Goal: Answer question/provide support: Share knowledge or assist other users

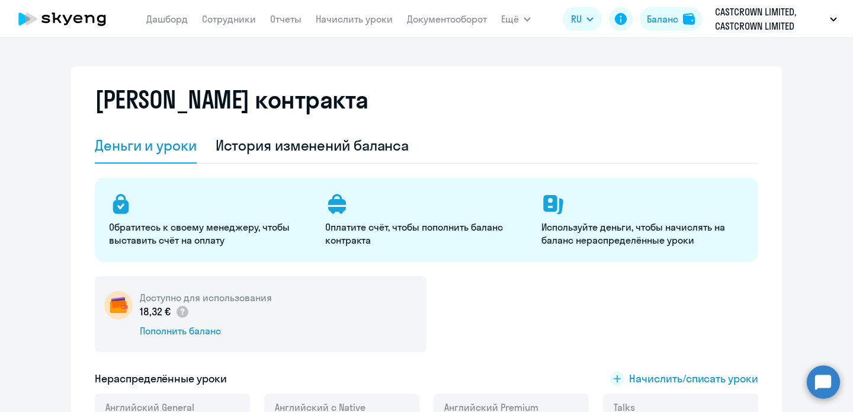
select select "english_adult_not_native_speaker"
click at [241, 14] on link "Сотрудники" at bounding box center [229, 19] width 54 height 12
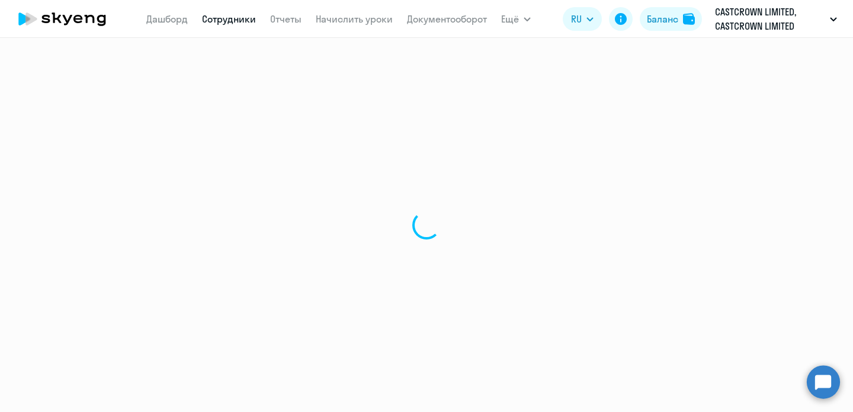
select select "30"
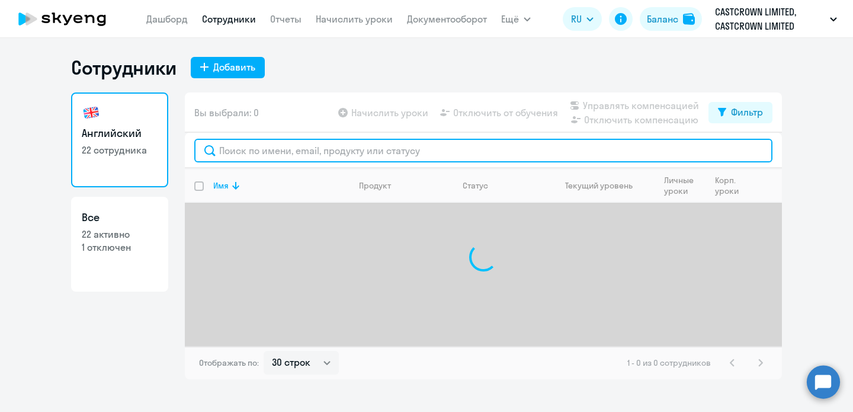
click at [283, 156] on input "text" at bounding box center [483, 151] width 578 height 24
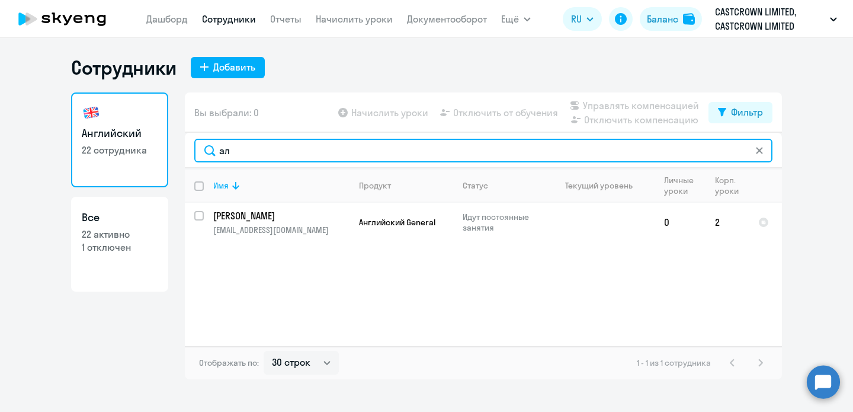
type input "[PERSON_NAME]"
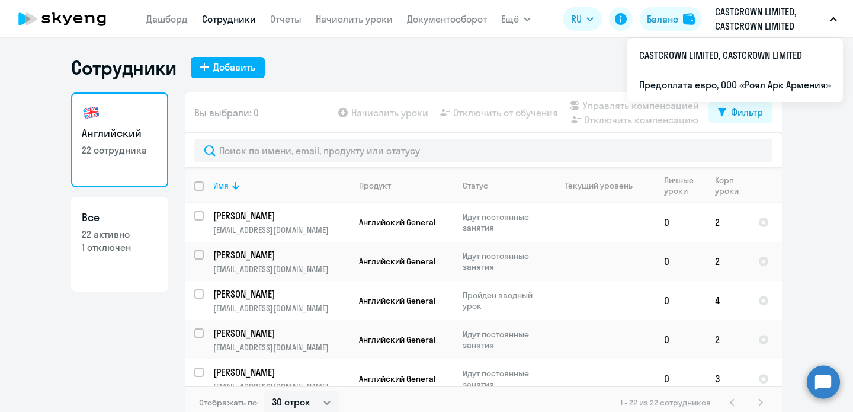
click at [775, 22] on p "CASTCROWN LIMITED, CASTCROWN LIMITED" at bounding box center [770, 19] width 110 height 28
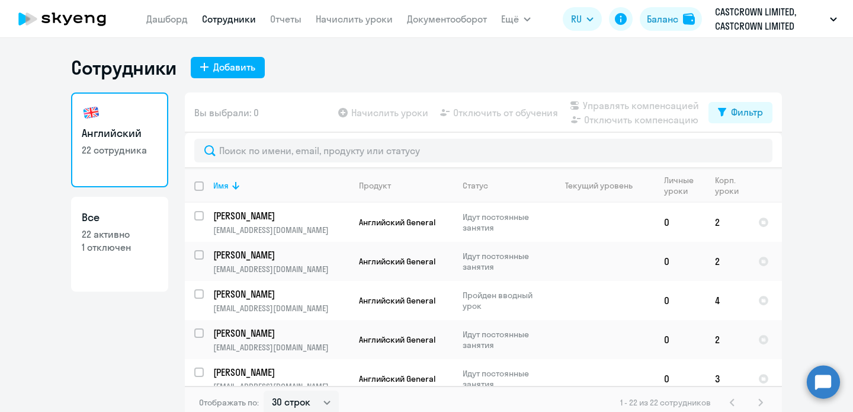
click at [840, 15] on button "CASTCROWN LIMITED, CASTCROWN LIMITED" at bounding box center [776, 19] width 134 height 28
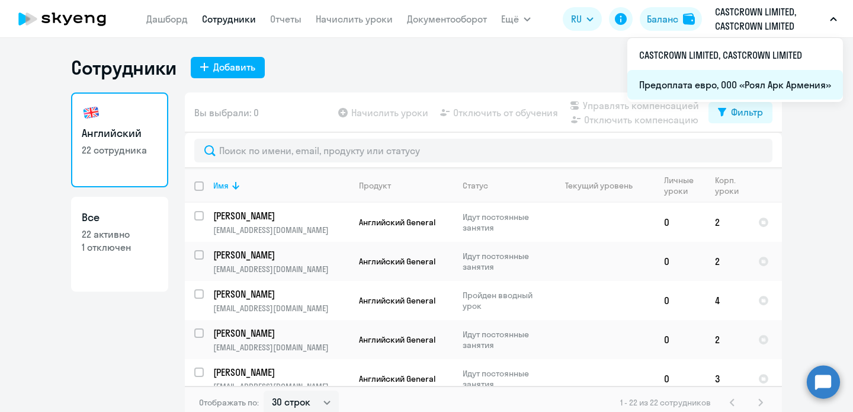
click at [782, 77] on li "Предоплата евро, ООО «Роял Арк Армения»" at bounding box center [736, 85] width 216 height 30
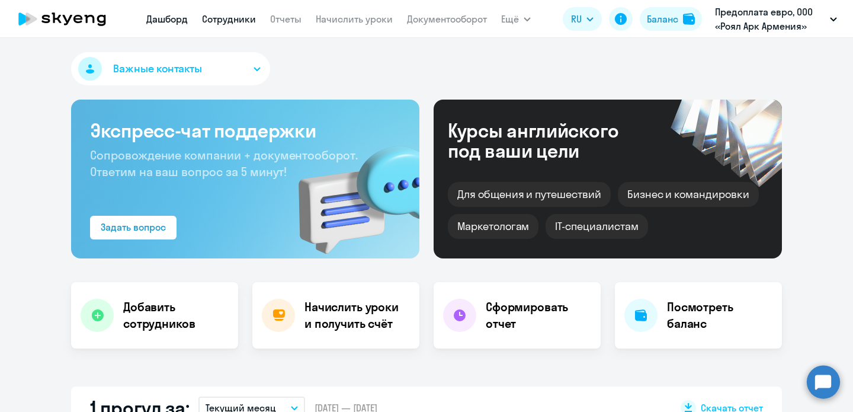
click at [237, 19] on link "Сотрудники" at bounding box center [229, 19] width 54 height 12
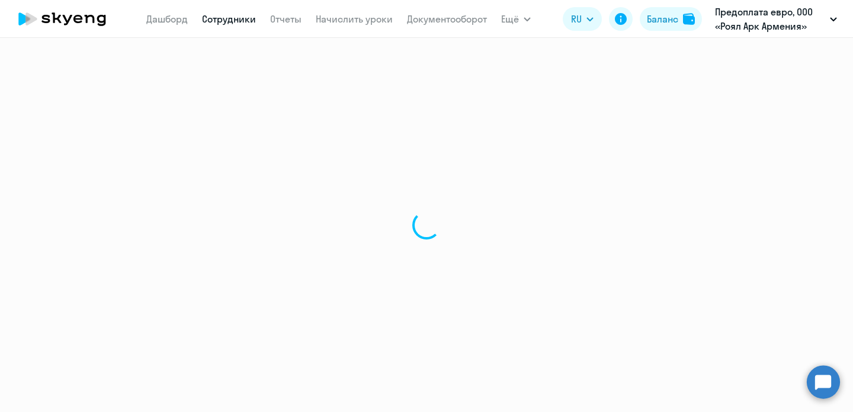
select select "30"
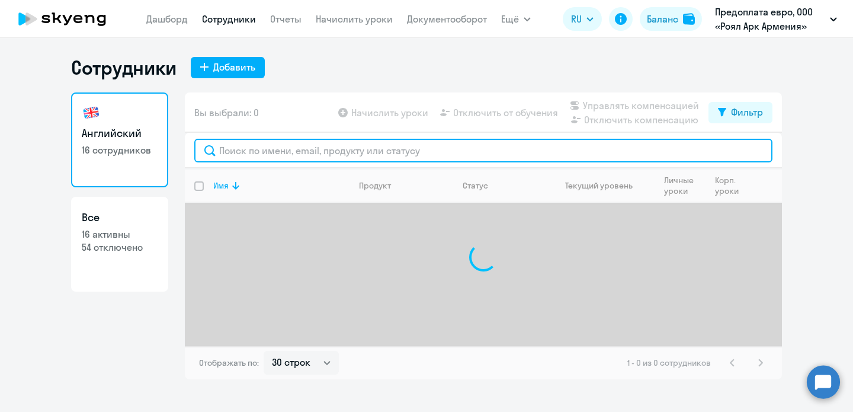
click at [336, 155] on input "text" at bounding box center [483, 151] width 578 height 24
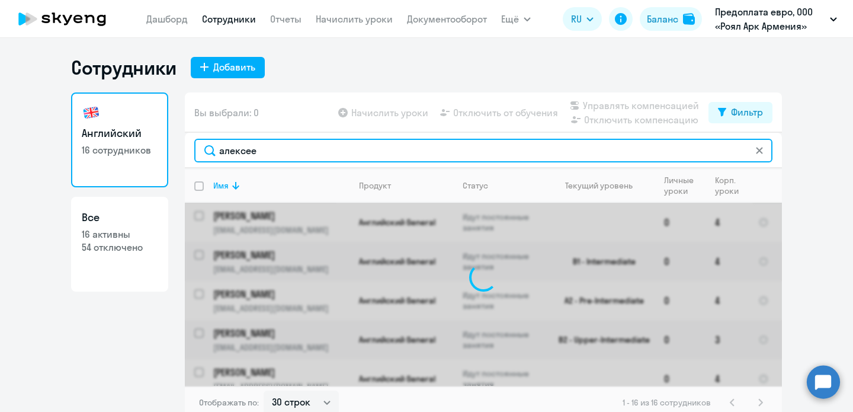
type input "[PERSON_NAME]"
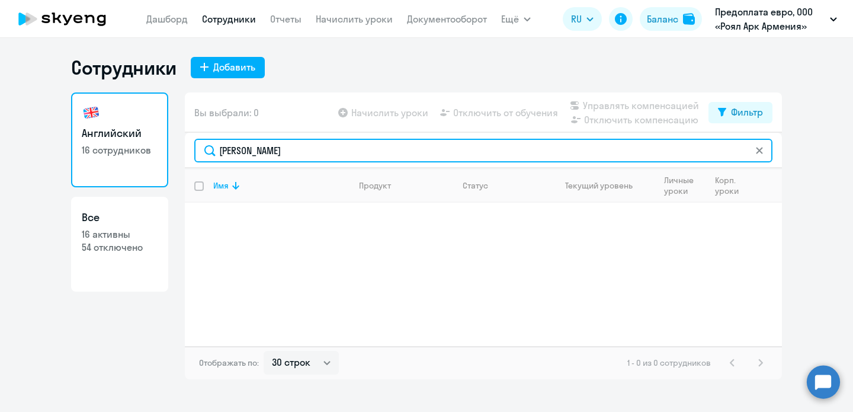
drag, startPoint x: 335, startPoint y: 151, endPoint x: 122, endPoint y: 152, distance: 213.4
click at [122, 152] on div "Английский 16 сотрудников Все 16 активны 54 отключено Вы выбрали: 0 Начислить у…" at bounding box center [426, 235] width 711 height 287
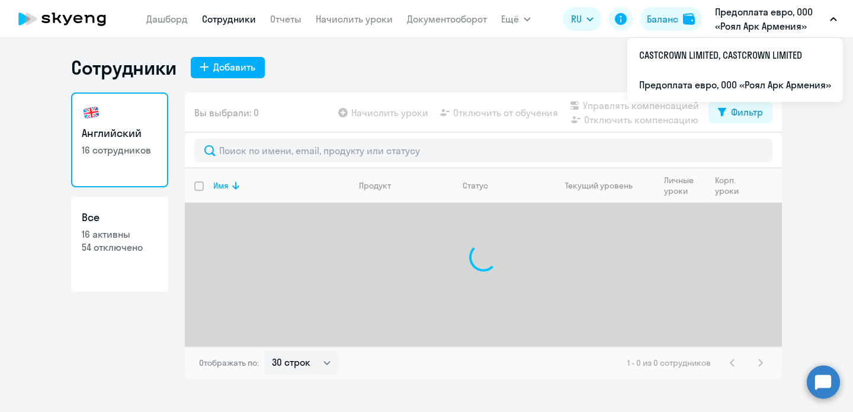
click at [754, 31] on p "Предоплата евро, ООО «Роял Арк Армения»" at bounding box center [770, 19] width 110 height 28
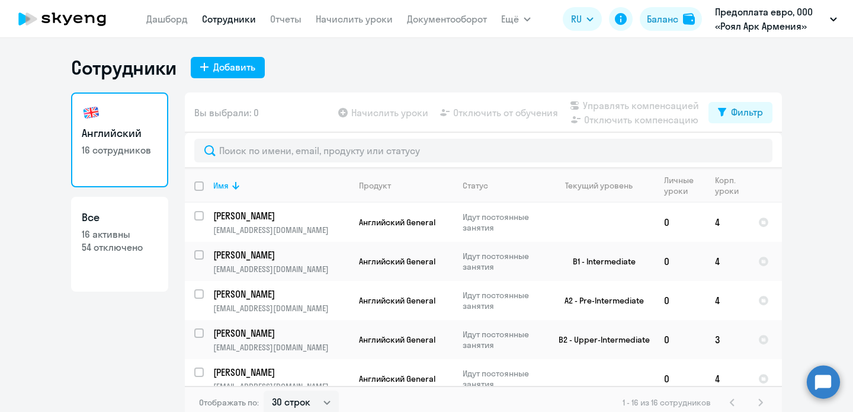
click at [754, 31] on p "Предоплата евро, ООО «Роял Арк Армения»" at bounding box center [770, 19] width 110 height 28
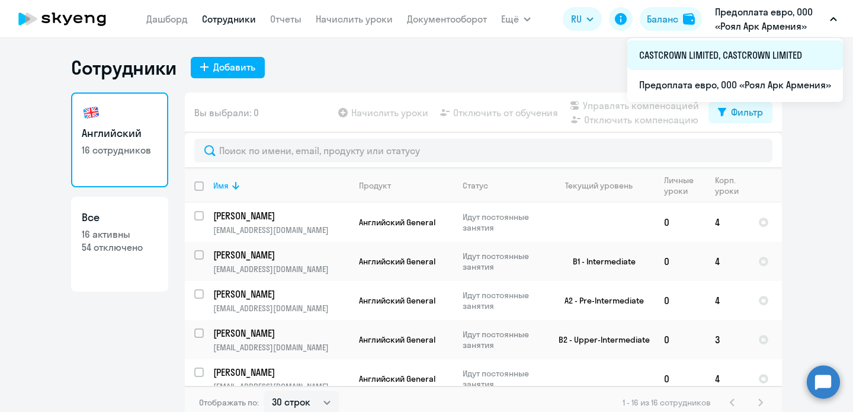
click at [748, 54] on li "CASTCROWN LIMITED, CASTCROWN LIMITED" at bounding box center [736, 55] width 216 height 30
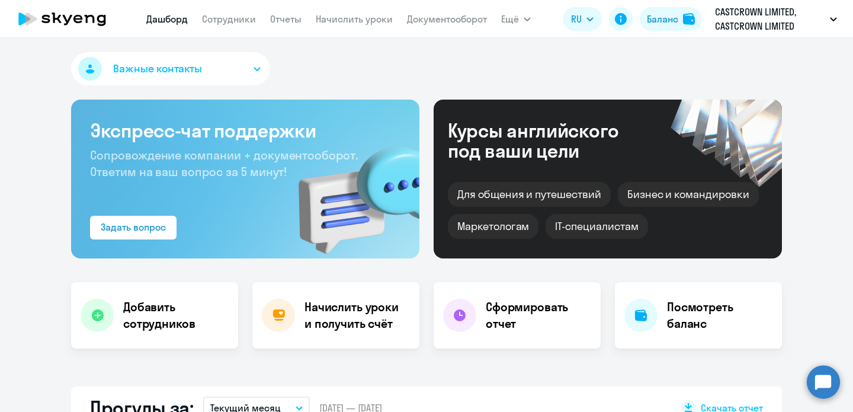
select select "30"
click at [242, 27] on nav "[PERSON_NAME] Отчеты Начислить уроки Документооборот" at bounding box center [316, 19] width 341 height 24
click at [243, 16] on link "Сотрудники" at bounding box center [229, 19] width 54 height 12
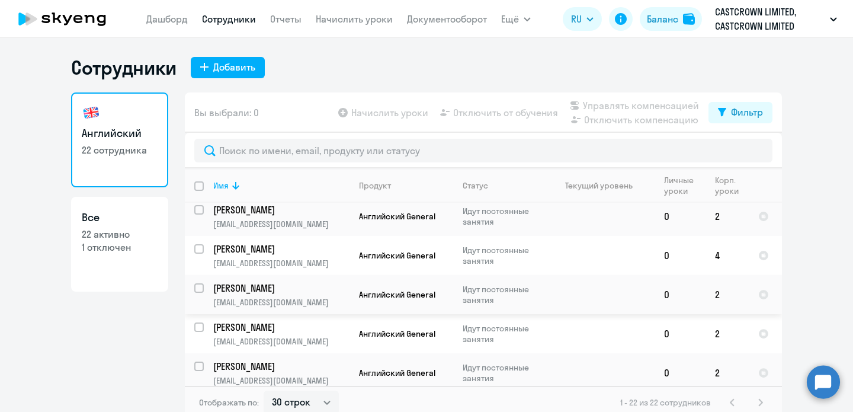
scroll to position [7, 0]
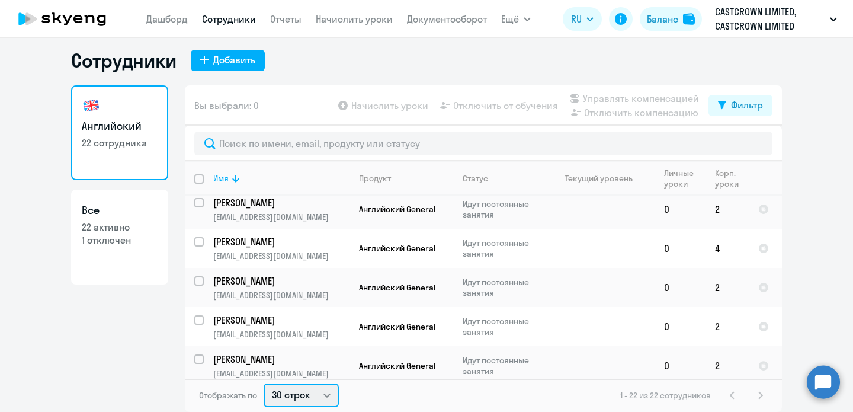
click at [320, 399] on select "30 строк 50 строк 100 строк" at bounding box center [301, 395] width 75 height 24
select select "50"
click at [264, 383] on select "30 строк 50 строк 100 строк" at bounding box center [301, 395] width 75 height 24
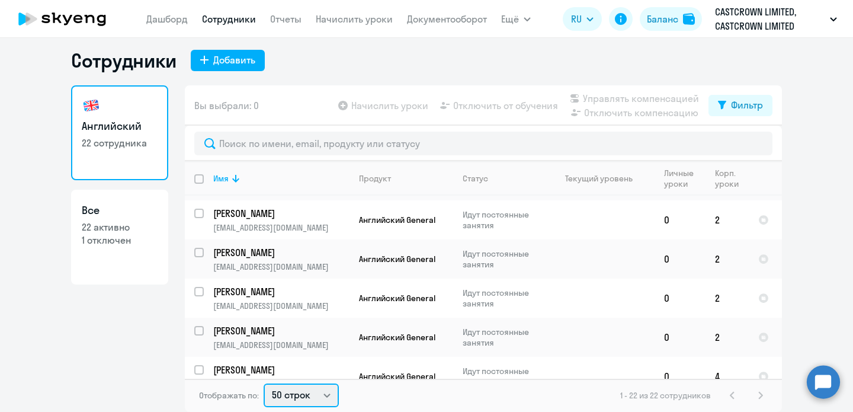
scroll to position [671, 0]
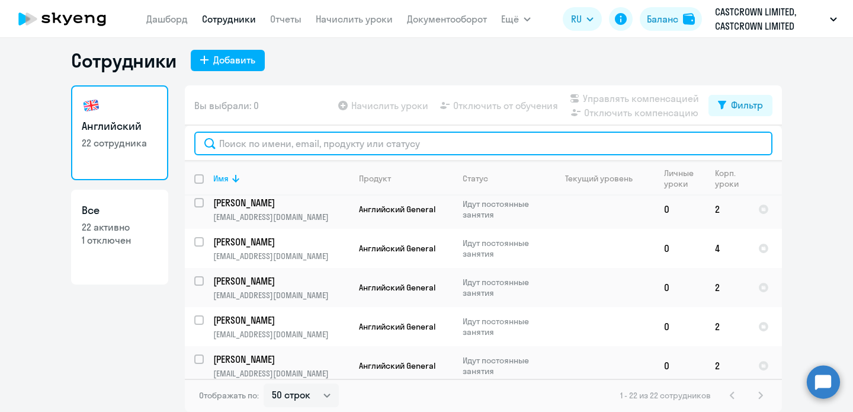
click at [332, 137] on input "text" at bounding box center [483, 144] width 578 height 24
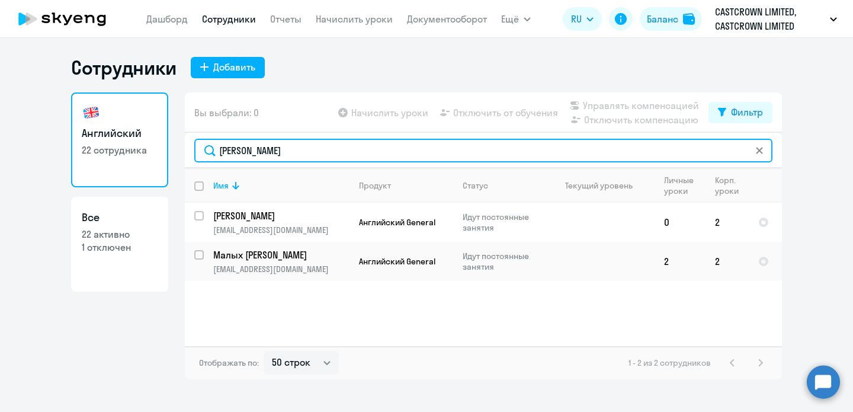
scroll to position [0, 0]
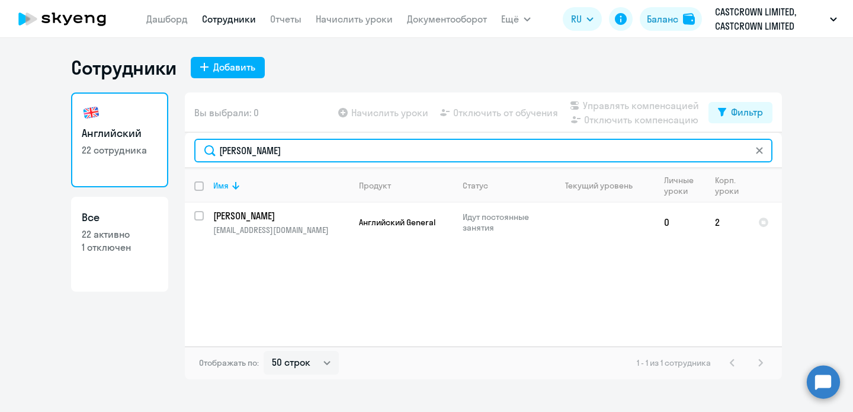
type input "[PERSON_NAME]"
drag, startPoint x: 296, startPoint y: 149, endPoint x: 127, endPoint y: 153, distance: 169.5
click at [127, 153] on div "Английский 22 сотрудника Все 22 активно 1 отключен Вы выбрали: 0 Начислить урок…" at bounding box center [426, 235] width 711 height 287
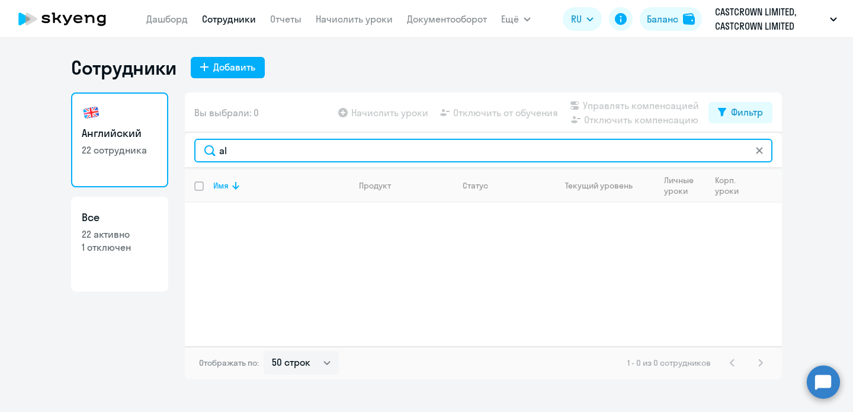
type input "a"
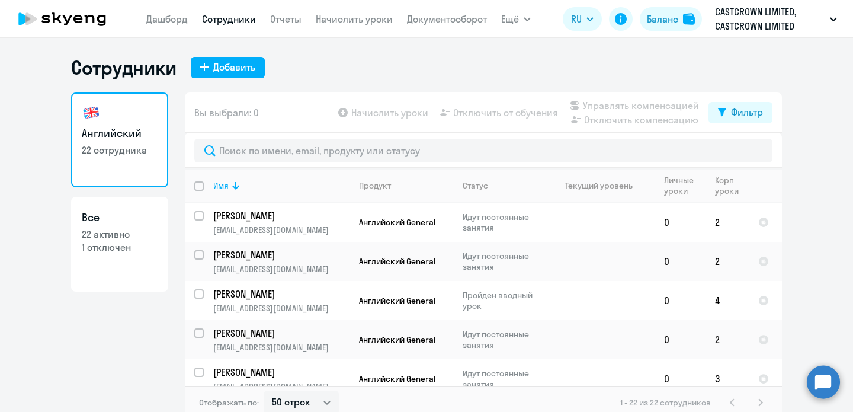
click at [820, 379] on circle at bounding box center [823, 381] width 33 height 33
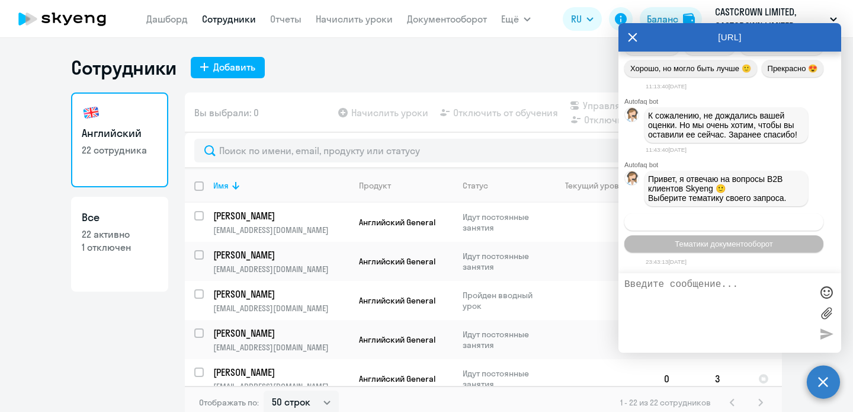
scroll to position [13992, 0]
click at [706, 226] on span "Операционное сопровождение" at bounding box center [724, 222] width 111 height 9
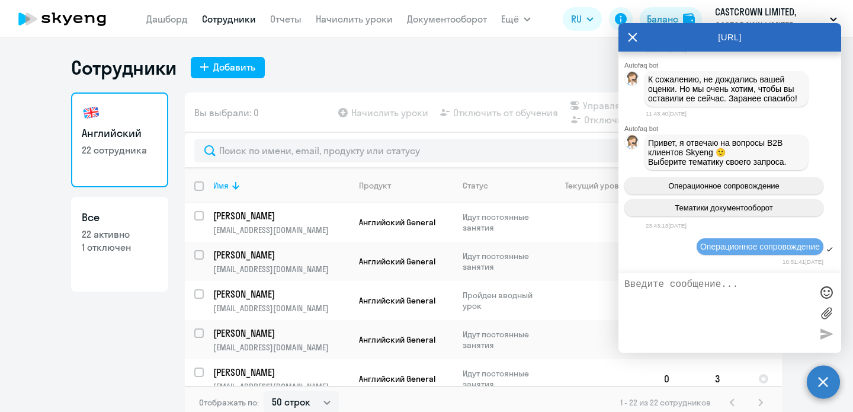
scroll to position [14111, 0]
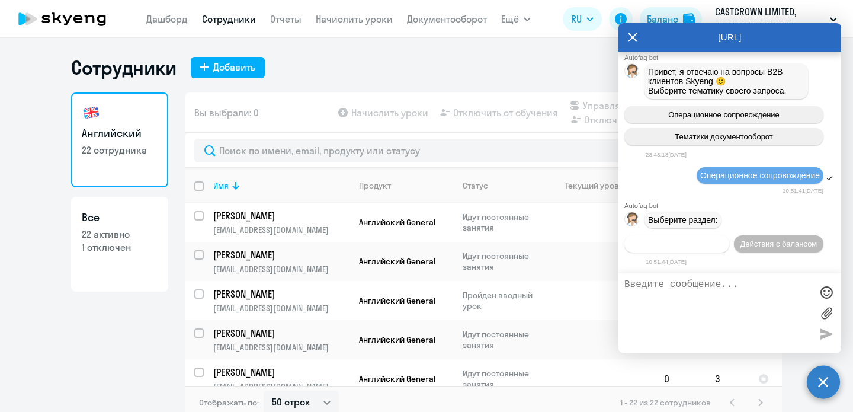
click at [709, 242] on span "Действия по сотрудникам" at bounding box center [677, 243] width 92 height 9
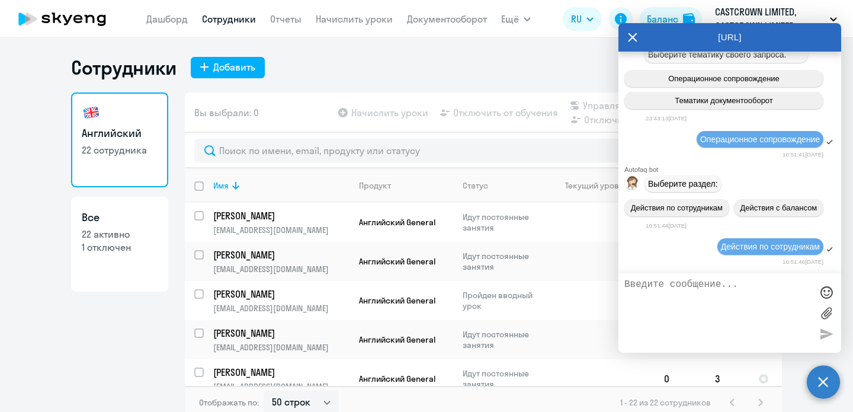
scroll to position [14269, 0]
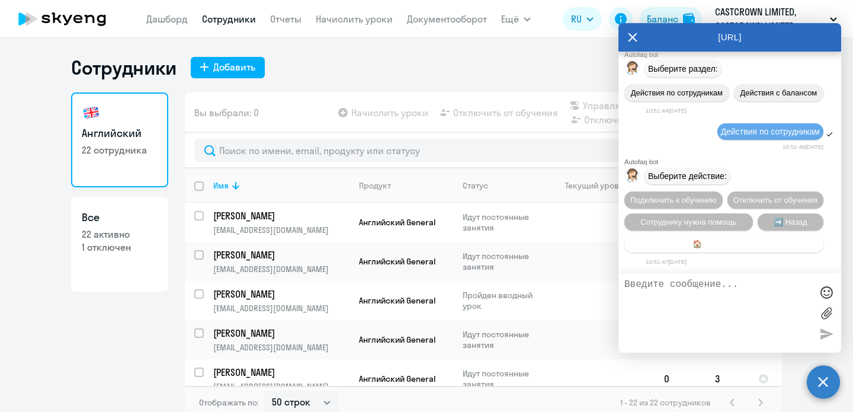
click at [709, 245] on span "🏠 Главное меню" at bounding box center [724, 243] width 63 height 9
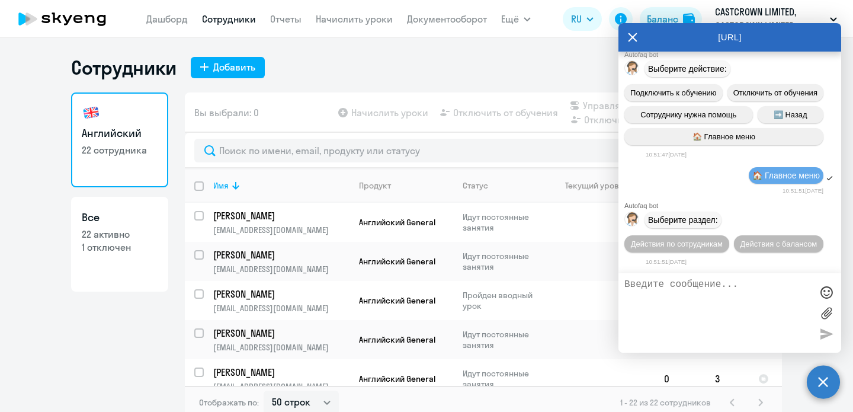
scroll to position [14381, 0]
click at [709, 245] on span "Действия по сотрудникам" at bounding box center [677, 243] width 92 height 9
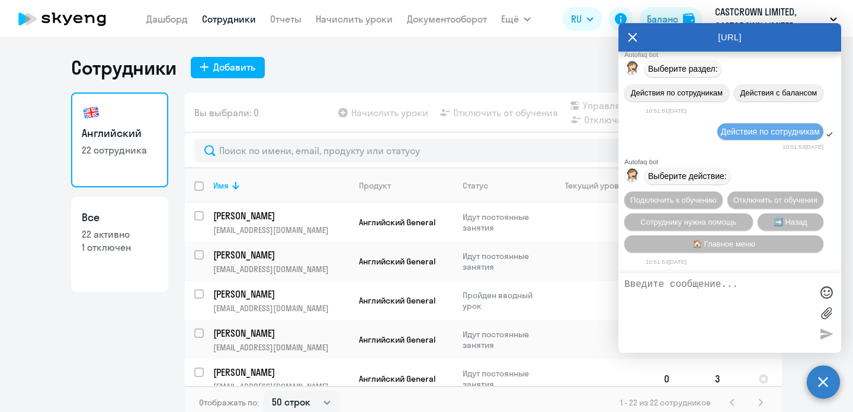
scroll to position [14538, 0]
click at [695, 196] on span "Подключить к обучению" at bounding box center [674, 200] width 87 height 9
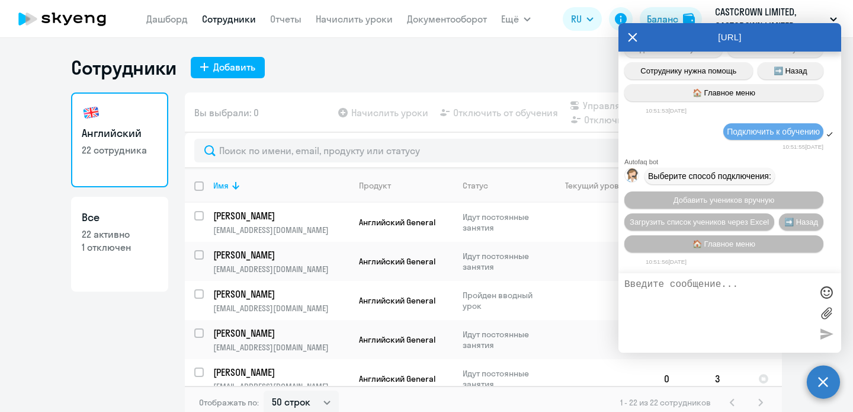
scroll to position [14696, 0]
click at [695, 196] on span "Добавить учеников вручную" at bounding box center [724, 200] width 101 height 9
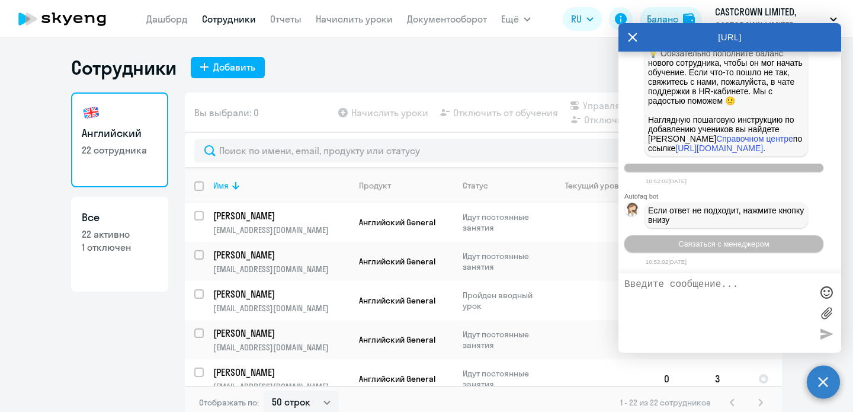
scroll to position [15269, 0]
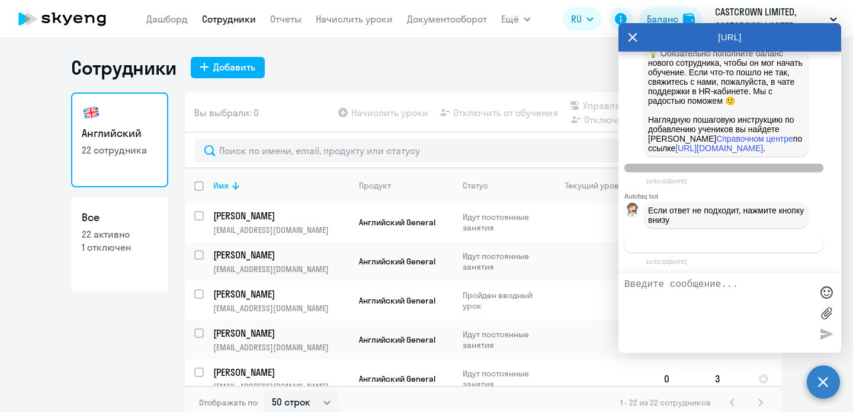
click at [702, 247] on span "Связаться с менеджером" at bounding box center [724, 243] width 91 height 9
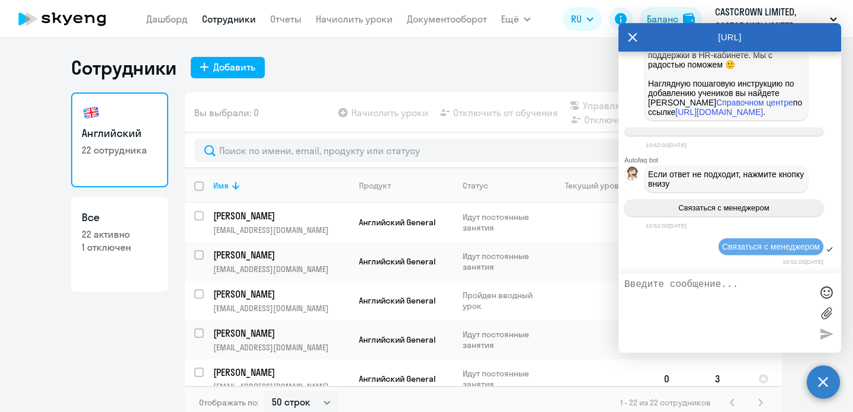
scroll to position [15307, 0]
click at [689, 290] on textarea at bounding box center [718, 313] width 187 height 68
type textarea "L"
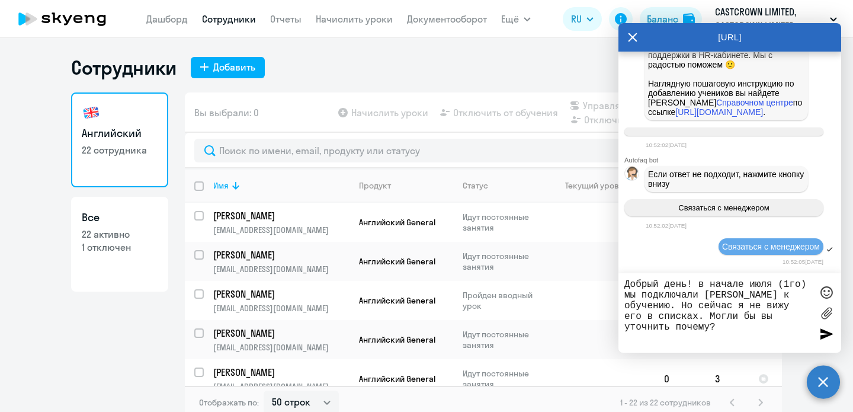
click at [683, 305] on textarea "Добрый день! в начале июля (1го) мы подключали [PERSON_NAME] к обучению. Но сей…" at bounding box center [718, 313] width 187 height 68
click at [692, 308] on textarea "Добрый день! в начале июля (1го) мы подключали [PERSON_NAME] к обучению, ему пр…" at bounding box center [718, 313] width 187 height 68
click at [699, 319] on textarea "Добрый день! в начале июля (1го) мы подключали [PERSON_NAME] к обучению, говори…" at bounding box center [718, 313] width 187 height 68
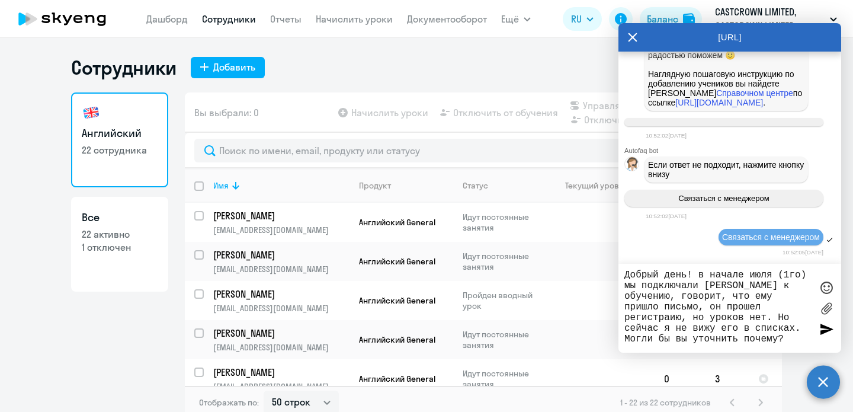
drag, startPoint x: 779, startPoint y: 317, endPoint x: 791, endPoint y: 318, distance: 11.9
click at [791, 318] on textarea "Добрый день! в начале июля (1го) мы подключали [PERSON_NAME] к обучению, говори…" at bounding box center [718, 308] width 187 height 77
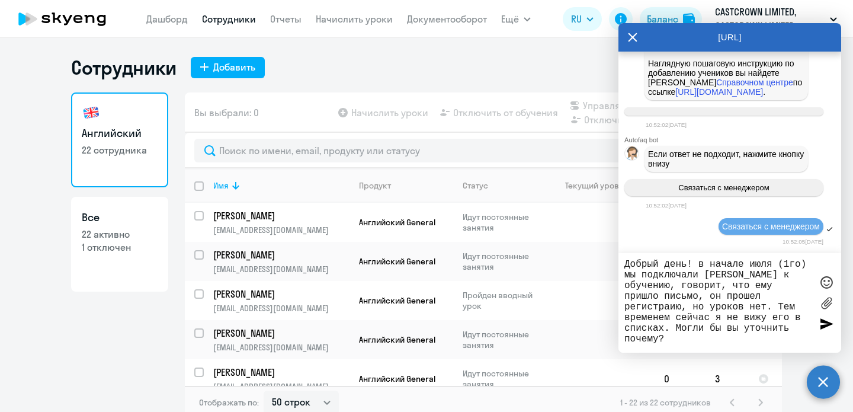
drag, startPoint x: 711, startPoint y: 318, endPoint x: 675, endPoint y: 318, distance: 35.6
click at [675, 318] on textarea "Добрый день! в начале июля (1го) мы подключали [PERSON_NAME] к обучению, говори…" at bounding box center [718, 303] width 187 height 88
type textarea "Добрый день! в начале июля (1го) мы подключали [PERSON_NAME] к обучению, говори…"
click at [670, 337] on textarea "Добрый день! в начале июля (1го) мы подключали [PERSON_NAME] к обучению, говори…" at bounding box center [718, 303] width 187 height 88
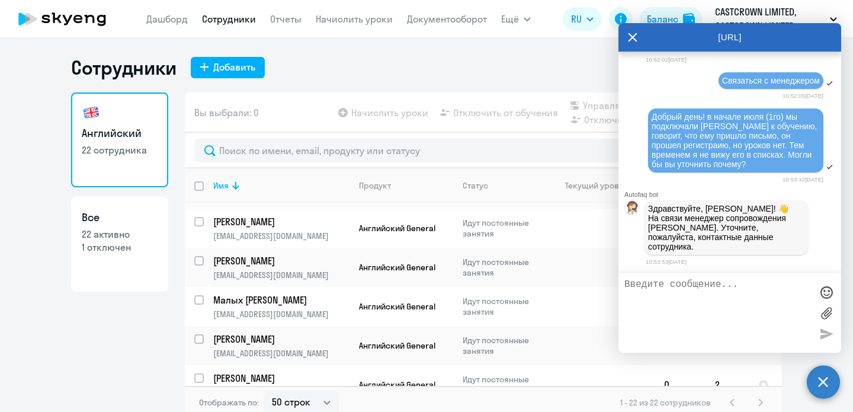
scroll to position [15472, 0]
click at [669, 291] on textarea at bounding box center [718, 313] width 187 height 68
paste textarea "[PHONE_NUMBER]"
paste textarea "[EMAIL_ADDRESS][DOMAIN_NAME]"
type textarea "[PHONE_NUMBER] [EMAIL_ADDRESS][DOMAIN_NAME]"
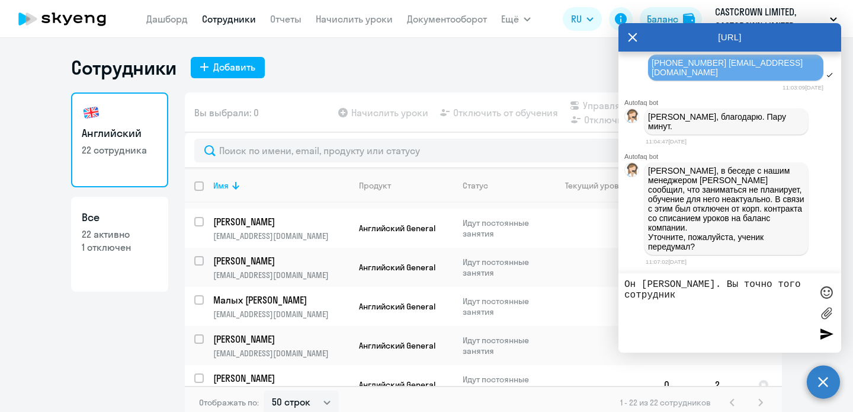
scroll to position [15739, 0]
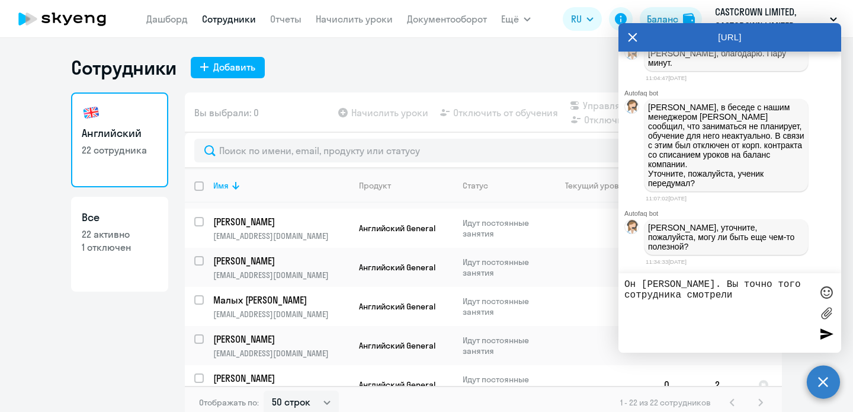
type textarea "Он [PERSON_NAME]. Вы точно того сотрудника смотрели?"
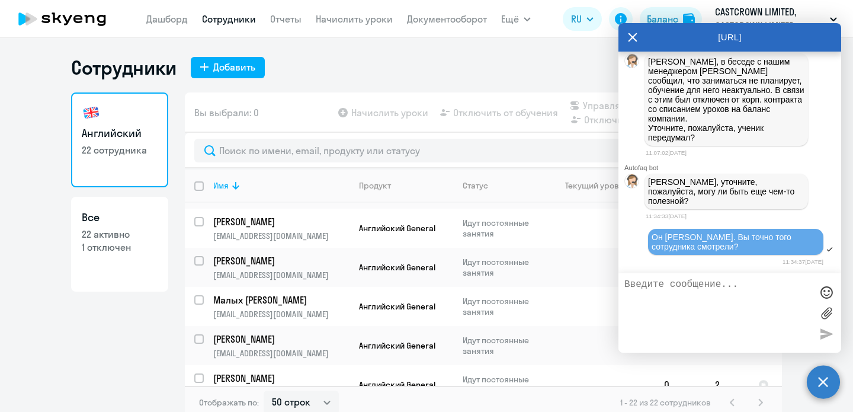
scroll to position [15725, 0]
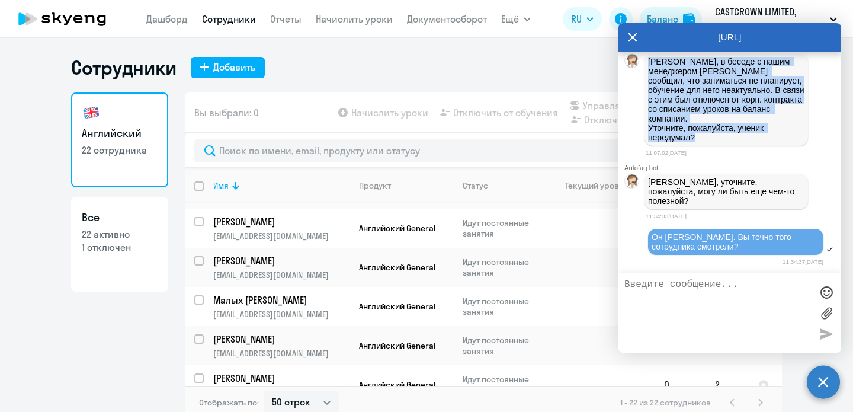
drag, startPoint x: 704, startPoint y: 203, endPoint x: 644, endPoint y: 132, distance: 92.6
click at [645, 132] on div "[PERSON_NAME], в беседе с нашим менеджером [PERSON_NAME] сообщил, что заниматьс…" at bounding box center [727, 99] width 164 height 92
copy p "[PERSON_NAME], в беседе с нашим менеджером [PERSON_NAME] сообщил, что заниматьс…"
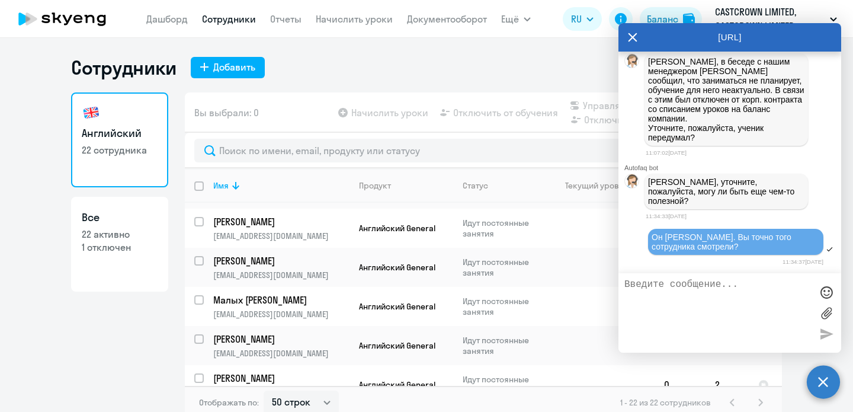
click at [666, 286] on textarea at bounding box center [718, 313] width 187 height 68
click at [685, 291] on textarea at bounding box center [718, 313] width 187 height 68
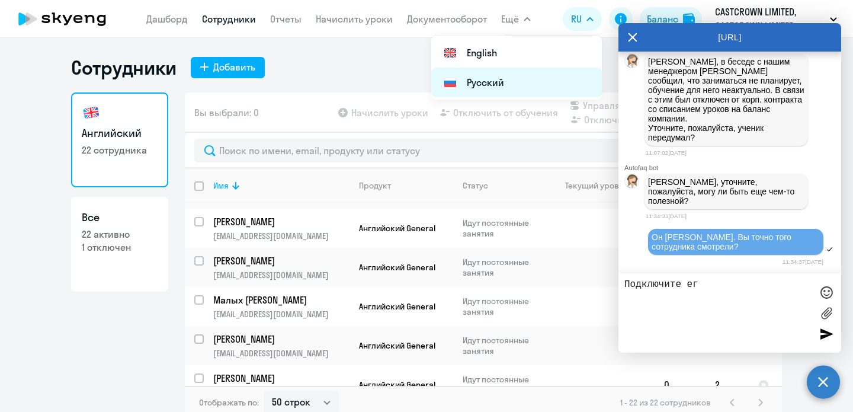
type textarea "Подключите его"
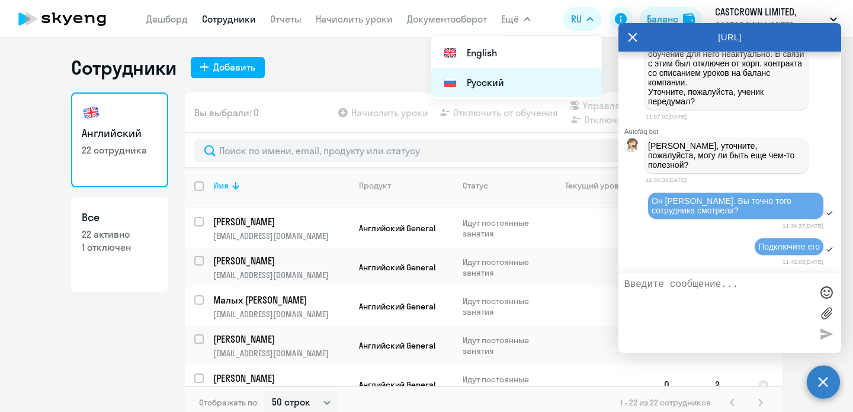
scroll to position [15824, 0]
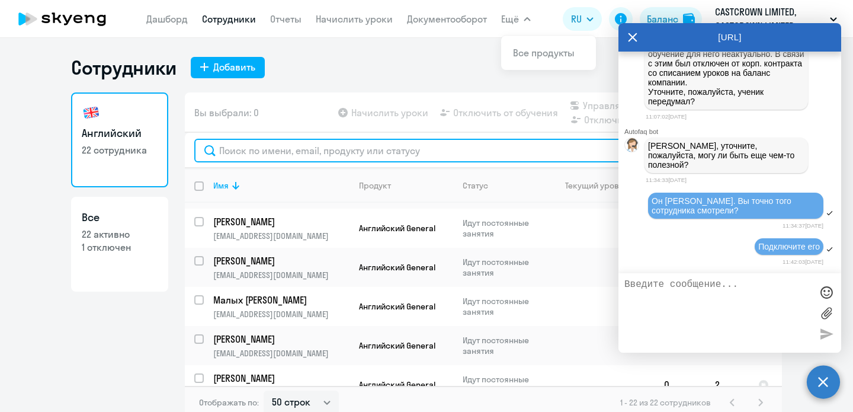
click at [386, 152] on input "text" at bounding box center [483, 151] width 578 height 24
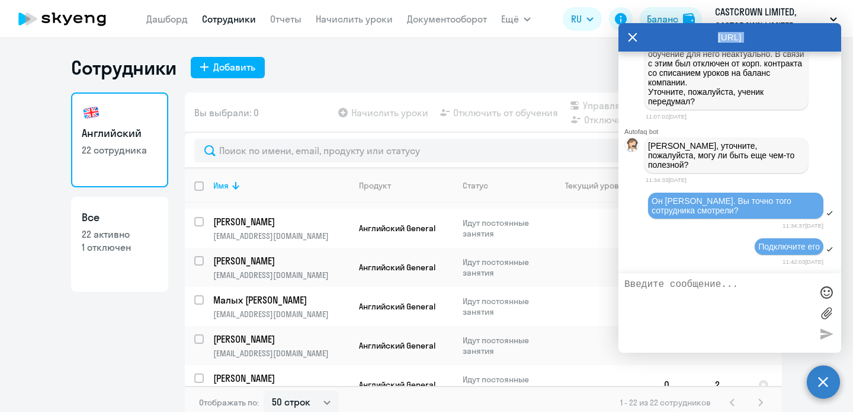
click at [637, 39] on div "[URL]" at bounding box center [730, 37] width 223 height 28
click at [636, 37] on icon at bounding box center [632, 37] width 9 height 28
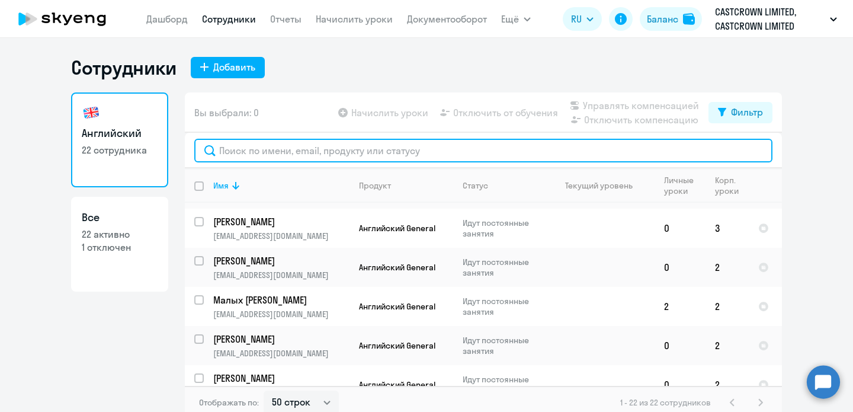
click at [521, 160] on input "text" at bounding box center [483, 151] width 578 height 24
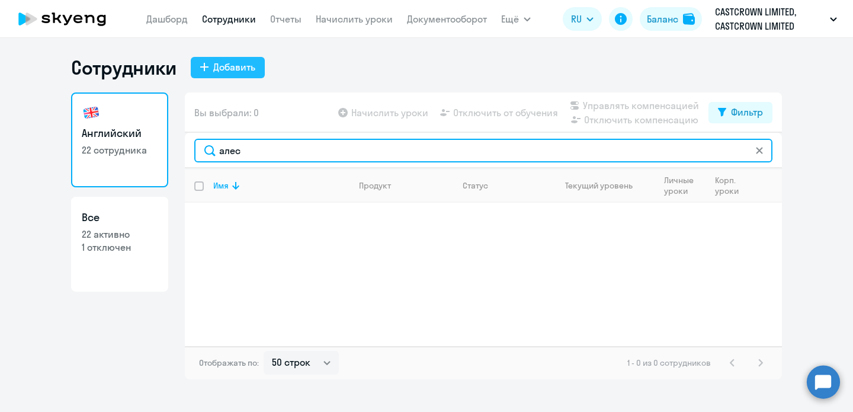
type input "алес"
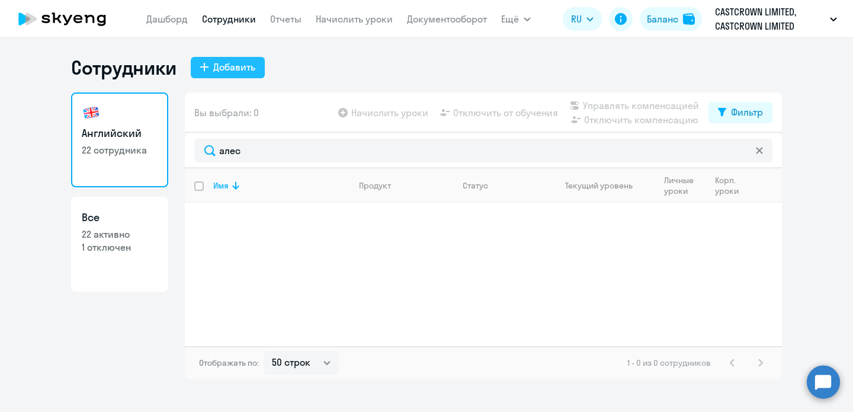
click at [254, 66] on div "Добавить" at bounding box center [234, 67] width 42 height 14
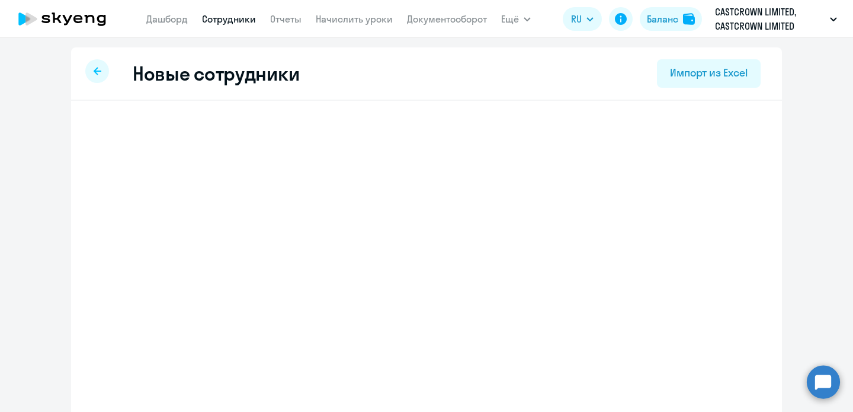
select select "english_adult_not_native_speaker"
select select "4"
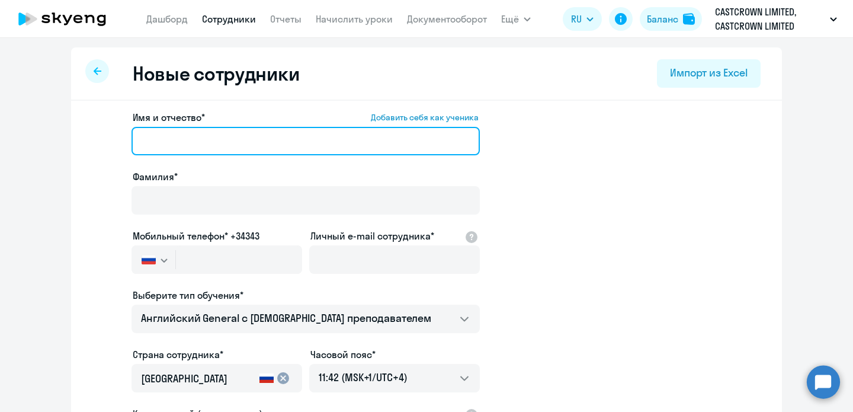
click at [215, 142] on input "Имя и отчество* Добавить себя как ученика" at bounding box center [306, 141] width 348 height 28
drag, startPoint x: 193, startPoint y: 140, endPoint x: 94, endPoint y: 140, distance: 98.4
click at [94, 140] on app-new-student-form "Имя и отчество* Добавить себя как ученика [PERSON_NAME]* Мобильный телефон* +34…" at bounding box center [426, 321] width 673 height 423
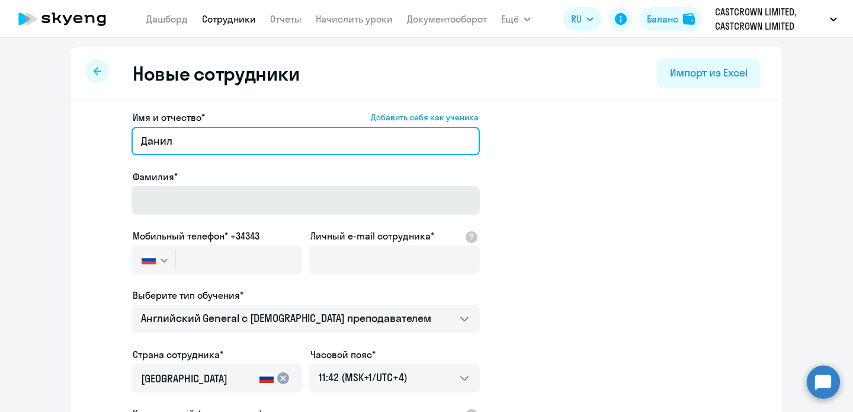
type input "Данил"
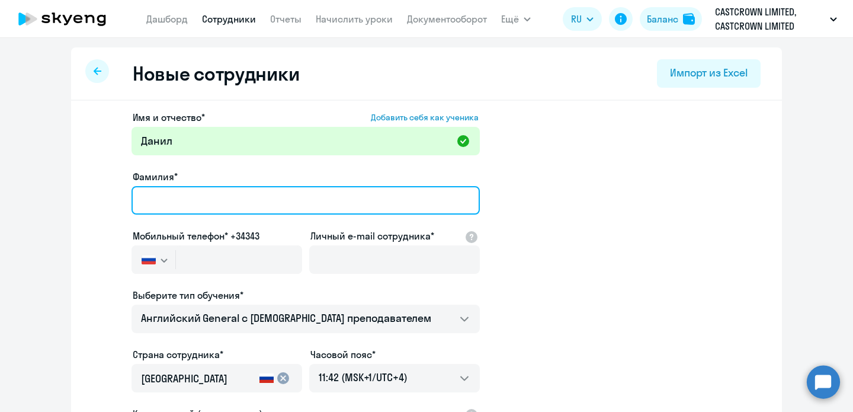
click at [162, 197] on input "Фамилия*" at bounding box center [306, 200] width 348 height 28
paste input "[PERSON_NAME]"
type input "[PERSON_NAME]"
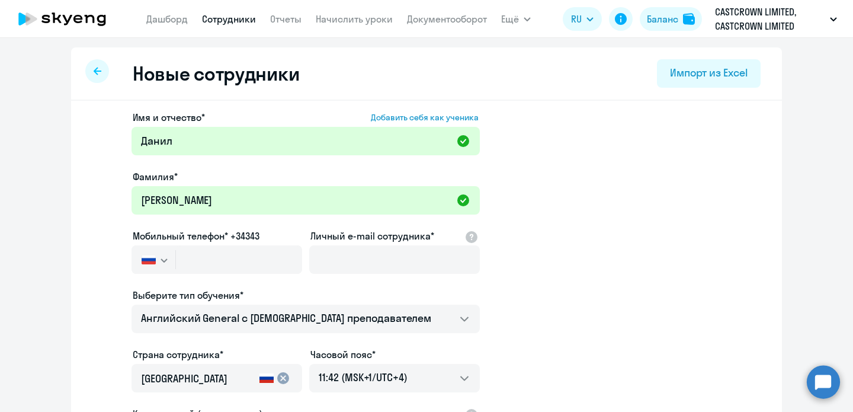
click at [159, 258] on svg-icon "button" at bounding box center [163, 259] width 9 height 9
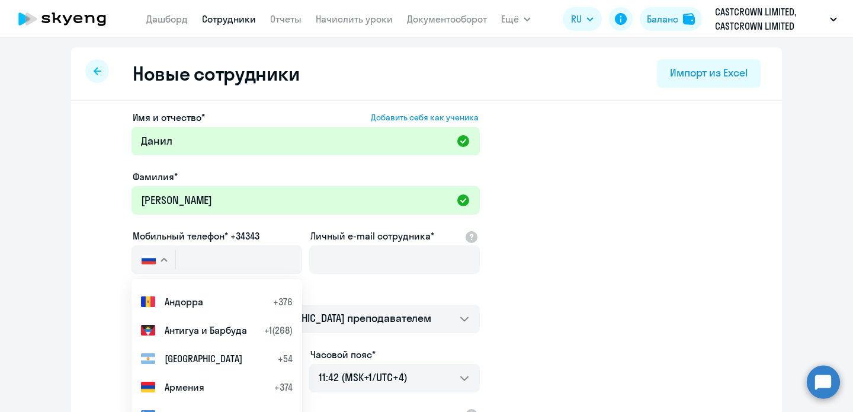
scroll to position [309, 0]
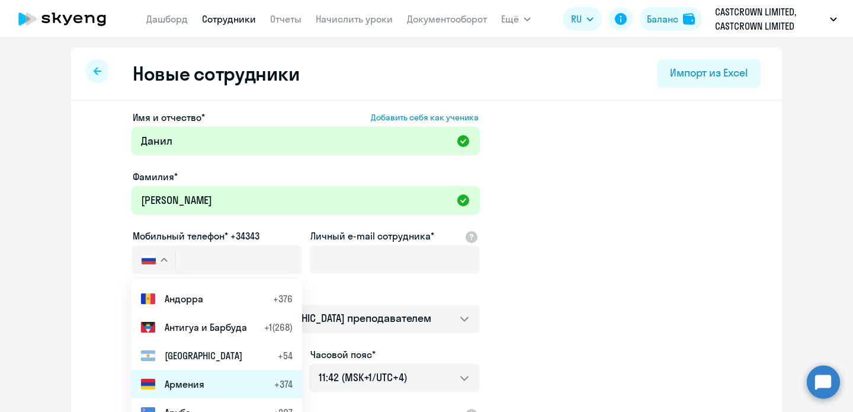
click at [199, 382] on span "Армения" at bounding box center [185, 384] width 40 height 14
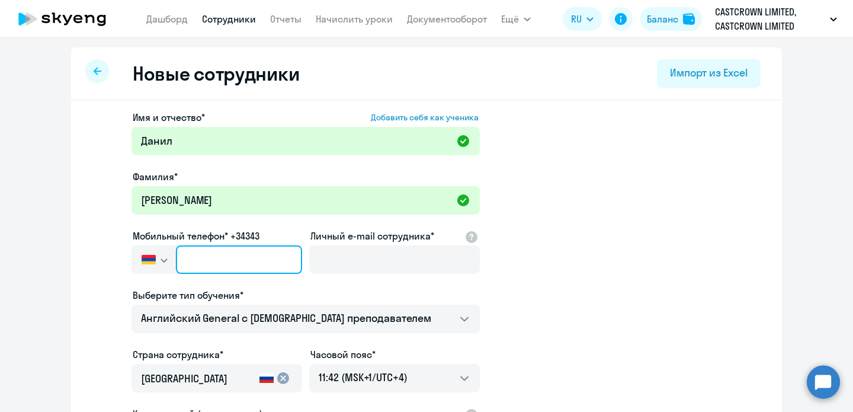
click at [221, 254] on input "text" at bounding box center [239, 259] width 126 height 28
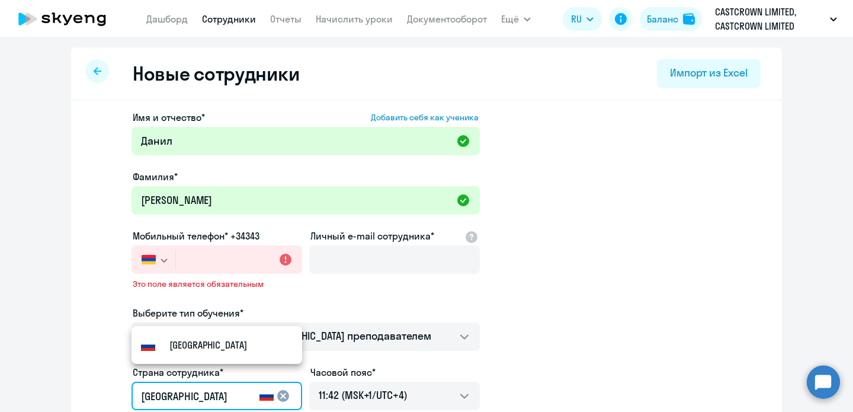
click at [243, 383] on div "[GEOGRAPHIC_DATA]" at bounding box center [198, 399] width 114 height 33
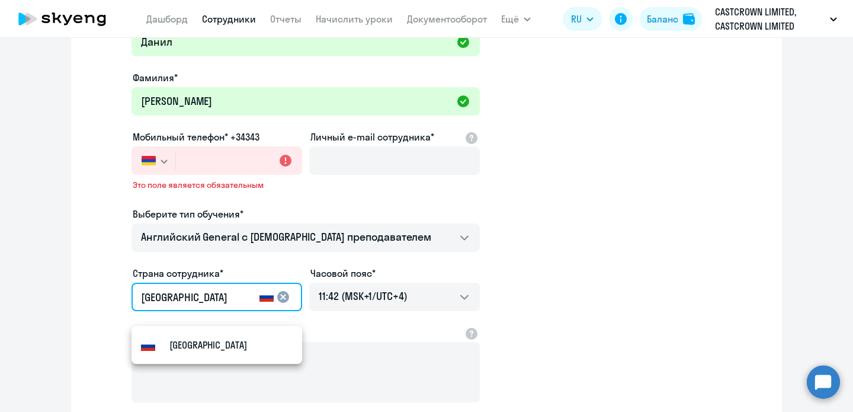
scroll to position [100, 0]
click at [284, 297] on mat-icon "cancel" at bounding box center [283, 296] width 14 height 14
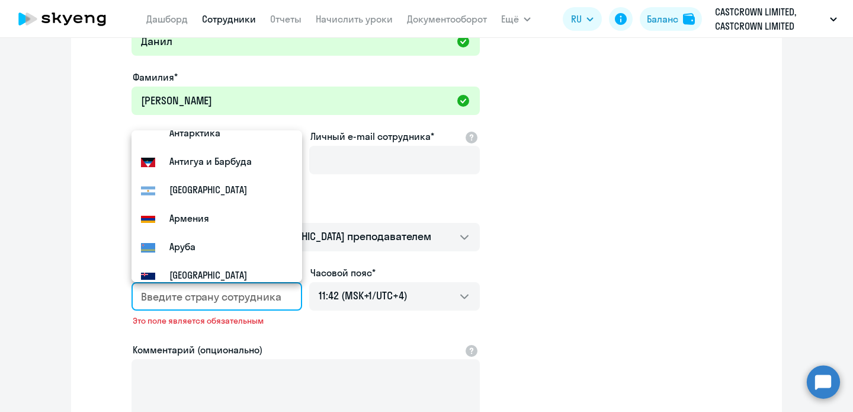
scroll to position [252, 0]
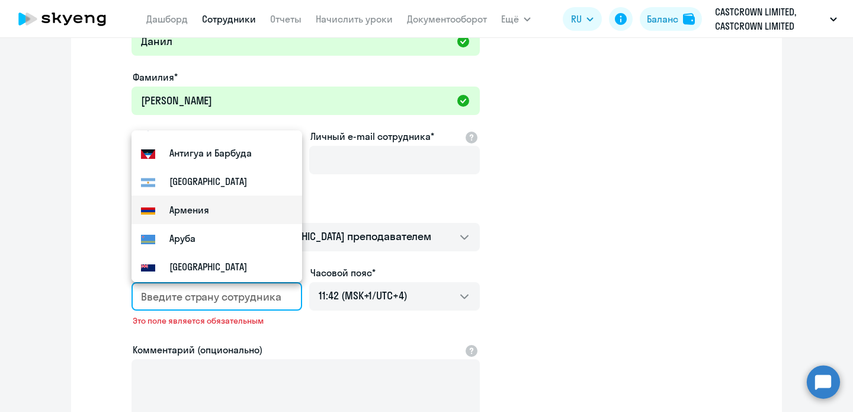
click at [213, 210] on mat-option "Армения" at bounding box center [217, 210] width 171 height 28
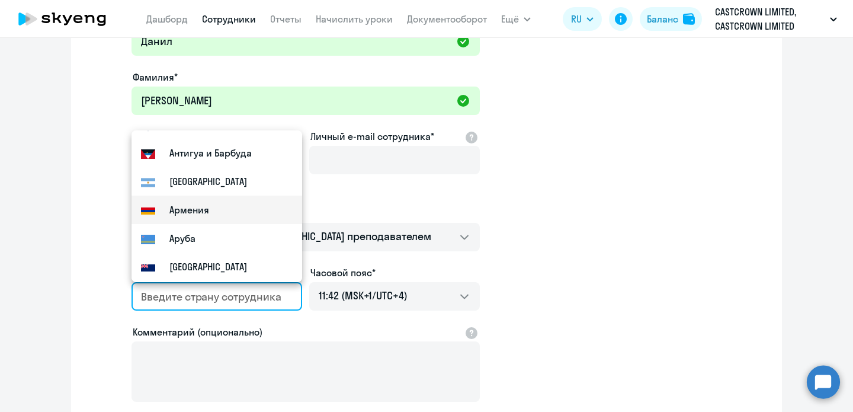
type input "Армения"
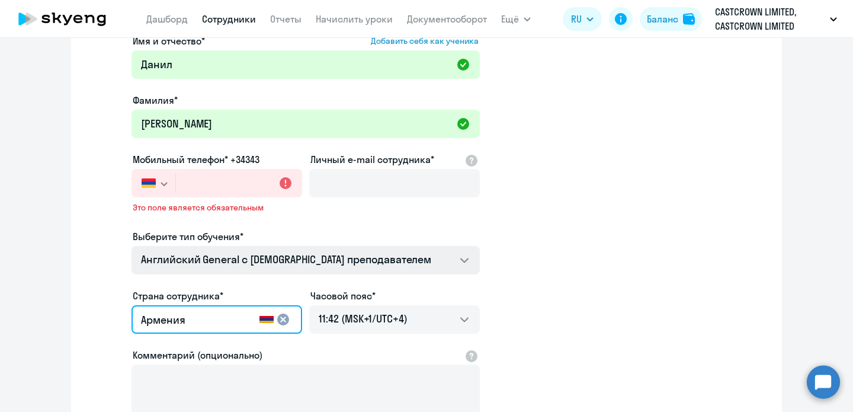
scroll to position [68, 0]
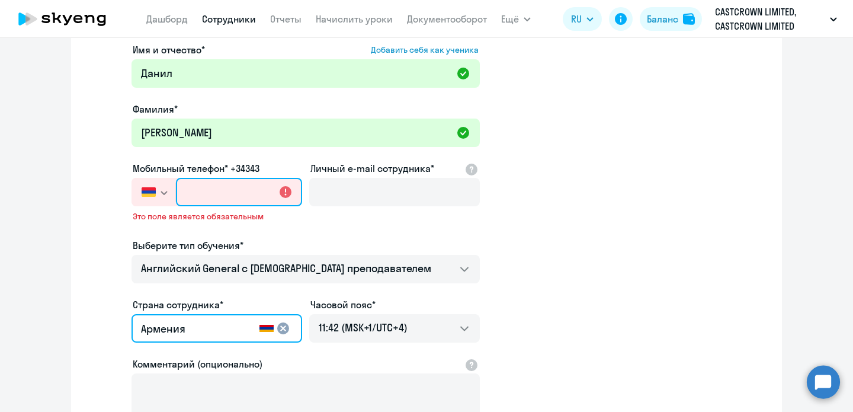
click at [235, 194] on input "text" at bounding box center [239, 192] width 126 height 28
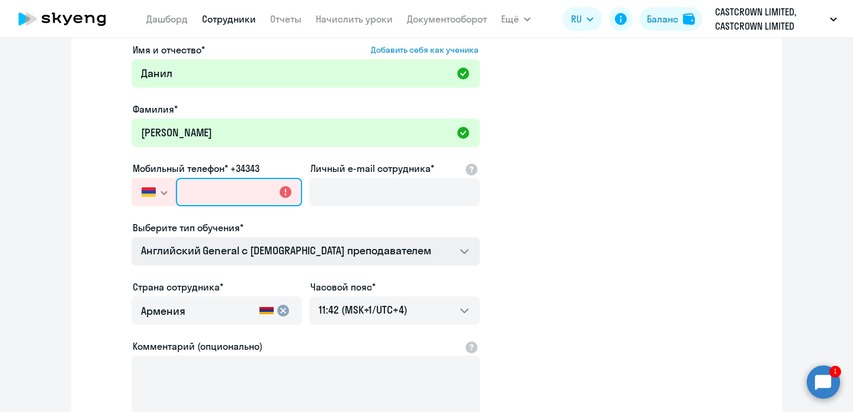
paste input "[PHONE_NUMBER]"
type input "[PHONE_NUMBER]"
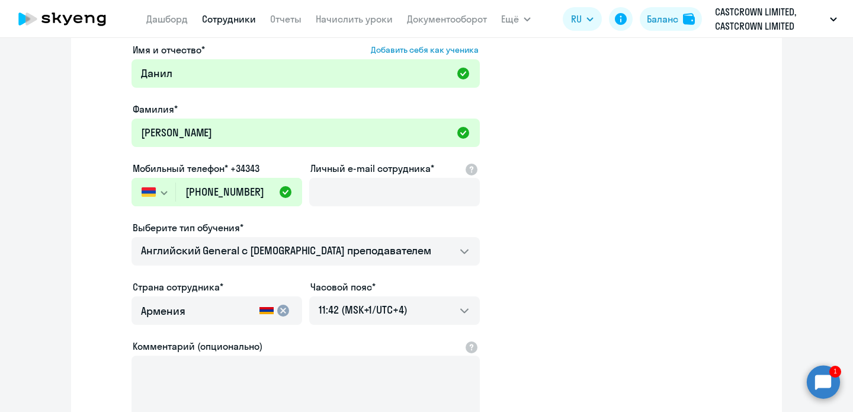
click at [817, 383] on circle at bounding box center [823, 381] width 33 height 33
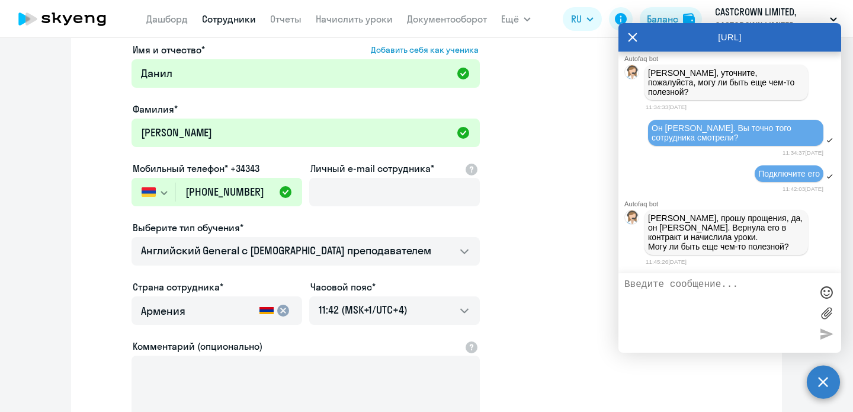
scroll to position [0, 0]
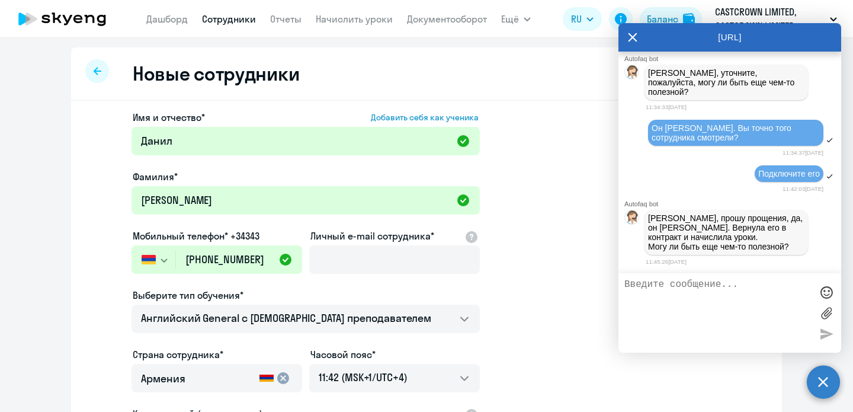
click at [227, 22] on link "Сотрудники" at bounding box center [229, 19] width 54 height 12
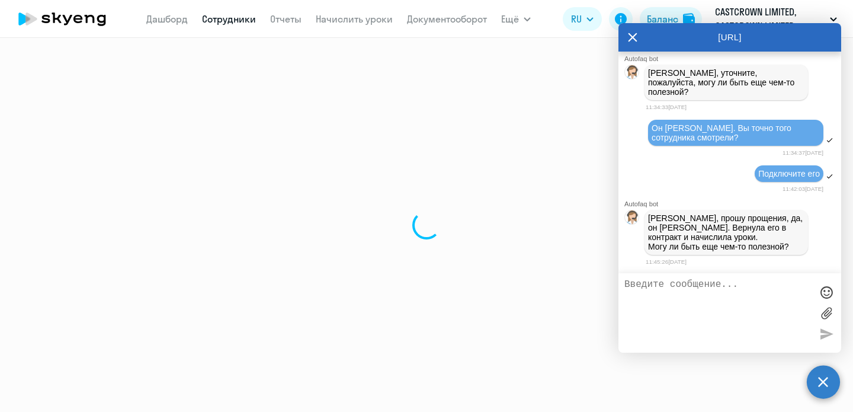
select select "30"
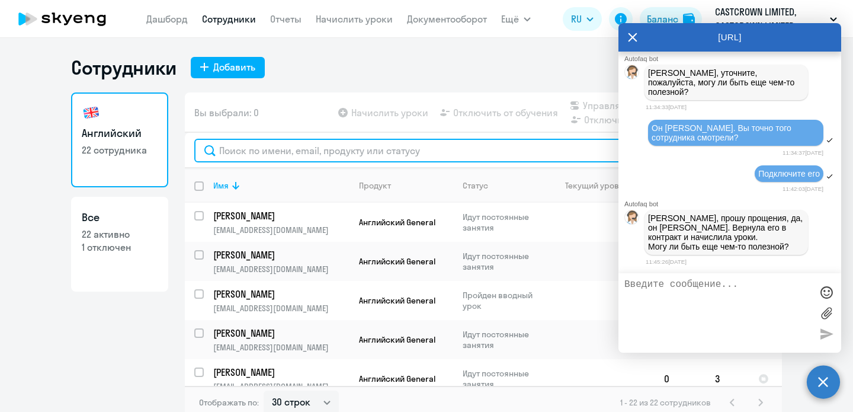
click at [274, 151] on input "text" at bounding box center [483, 151] width 578 height 24
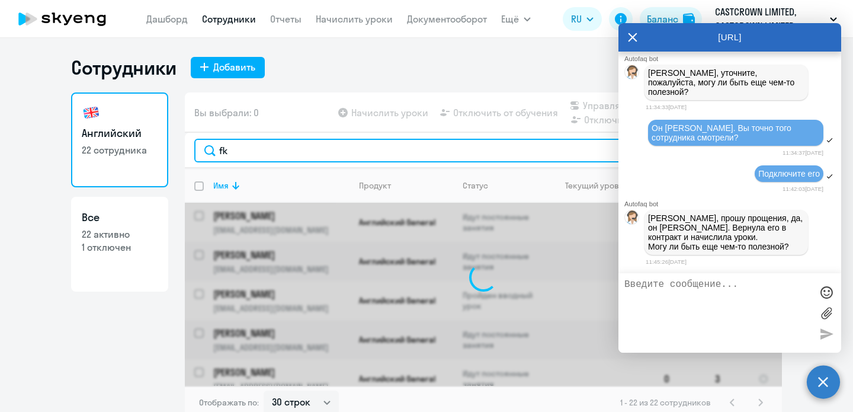
type input "f"
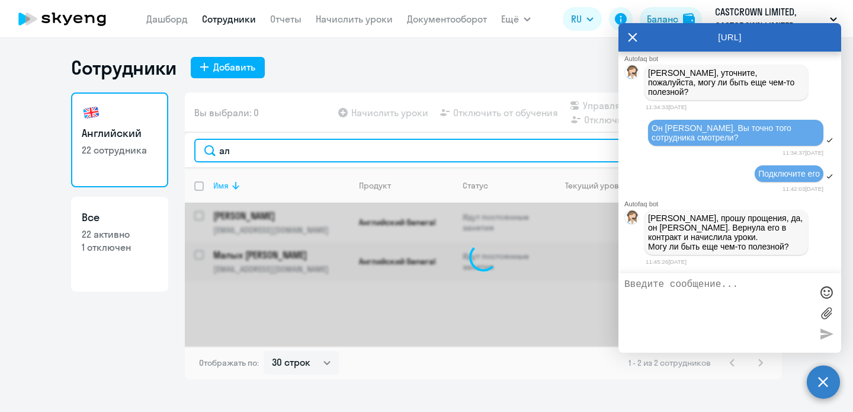
type input "[PERSON_NAME]"
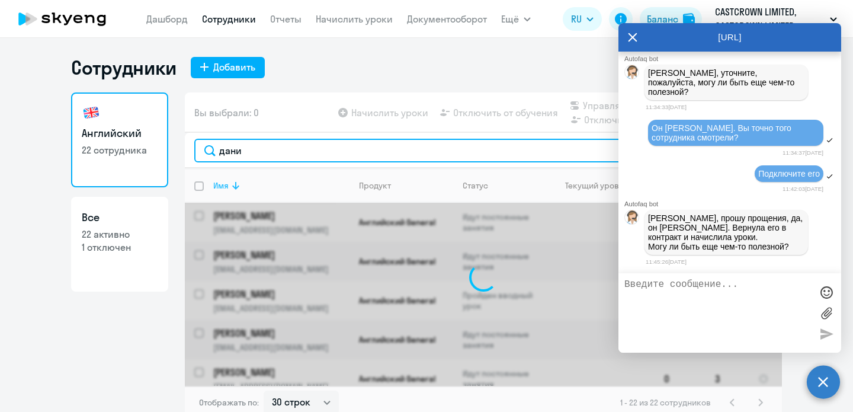
type input "[PERSON_NAME]"
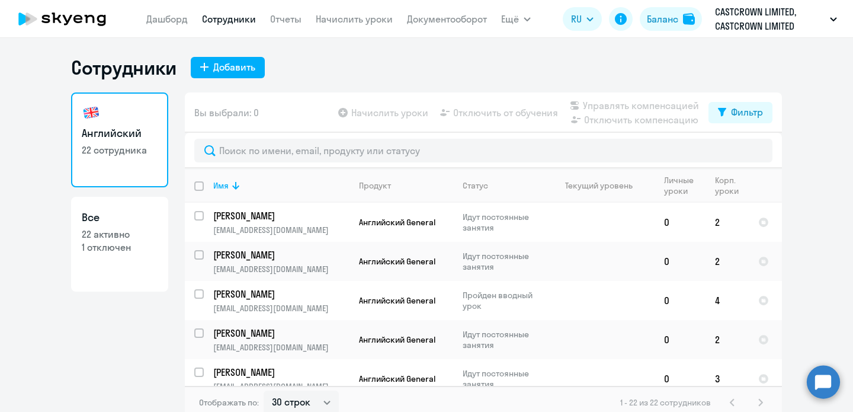
select select "30"
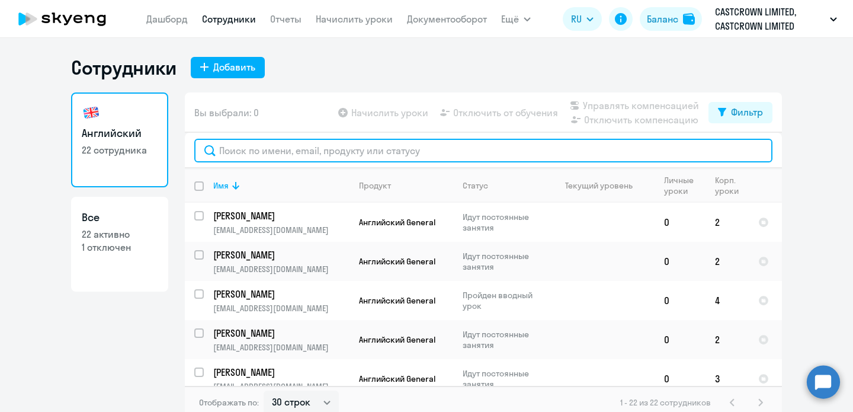
click at [257, 150] on input "text" at bounding box center [483, 151] width 578 height 24
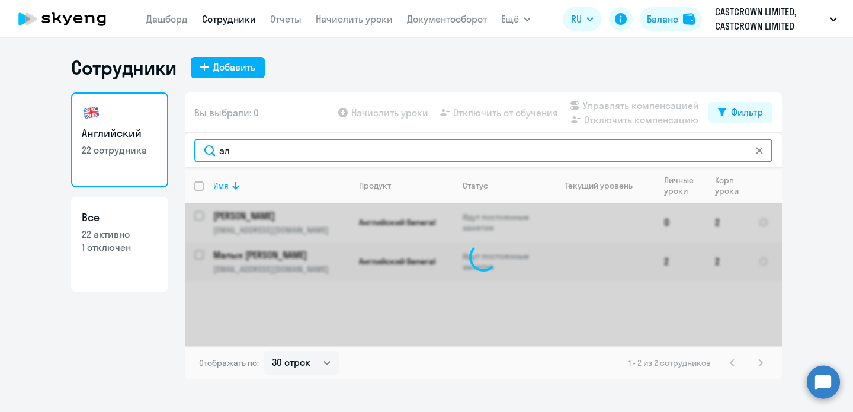
type input "[PERSON_NAME]"
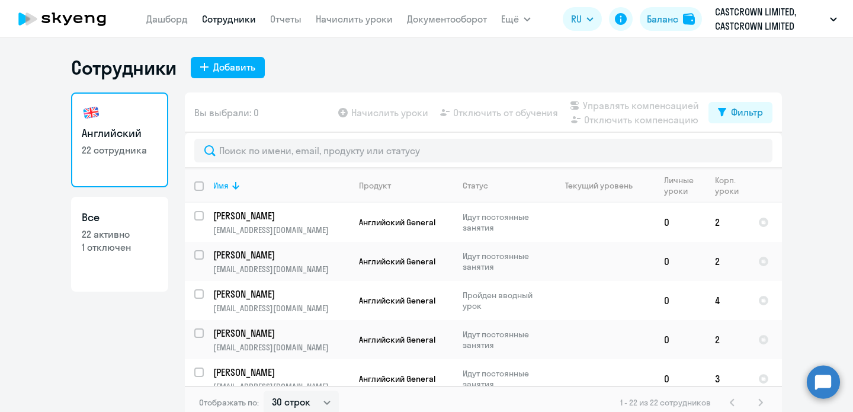
click at [829, 383] on circle at bounding box center [823, 381] width 33 height 33
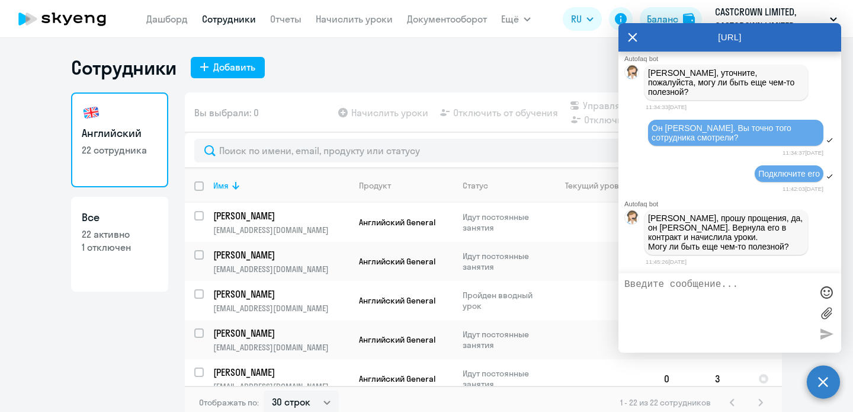
click at [686, 293] on textarea at bounding box center [718, 313] width 187 height 68
type textarea "а когда он будет отображаться в списках? пока что не вижу его"
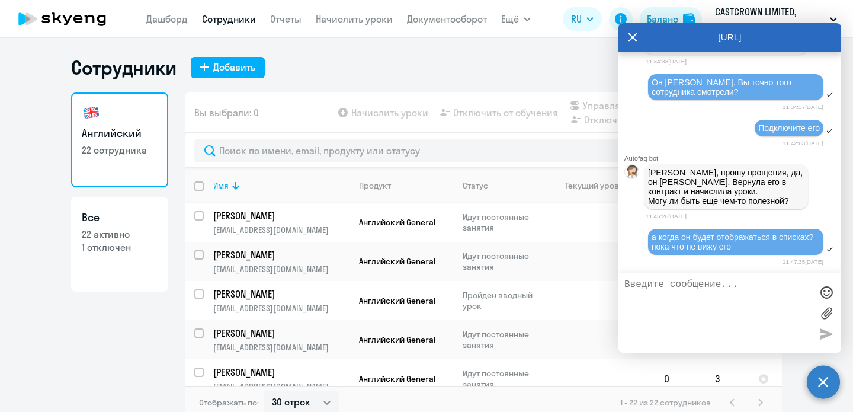
scroll to position [15948, 0]
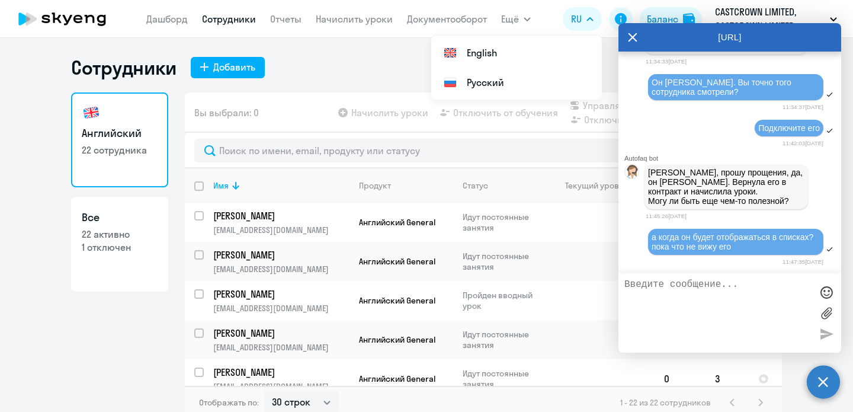
click at [632, 39] on icon at bounding box center [633, 37] width 9 height 9
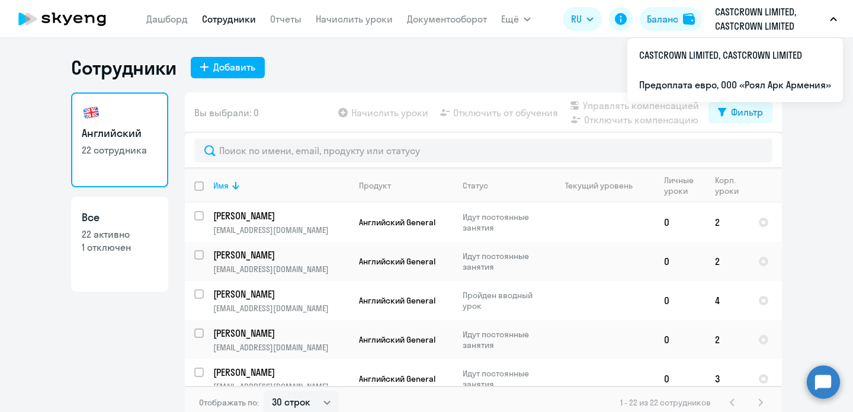
click at [737, 20] on p "CASTCROWN LIMITED, CASTCROWN LIMITED" at bounding box center [770, 19] width 110 height 28
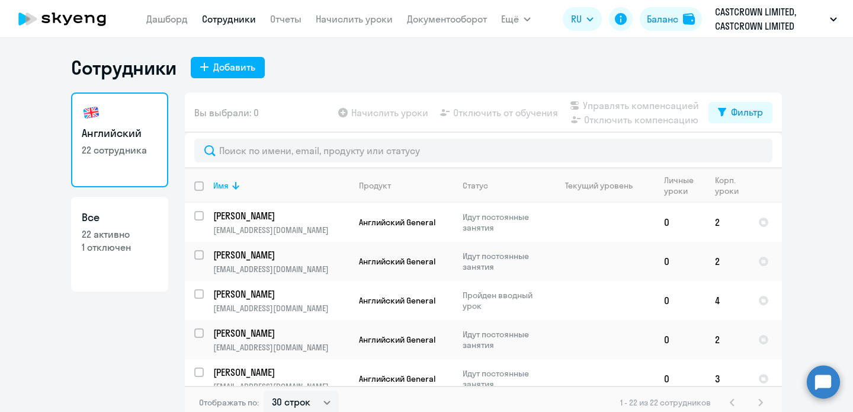
click at [737, 20] on p "CASTCROWN LIMITED, CASTCROWN LIMITED" at bounding box center [770, 19] width 110 height 28
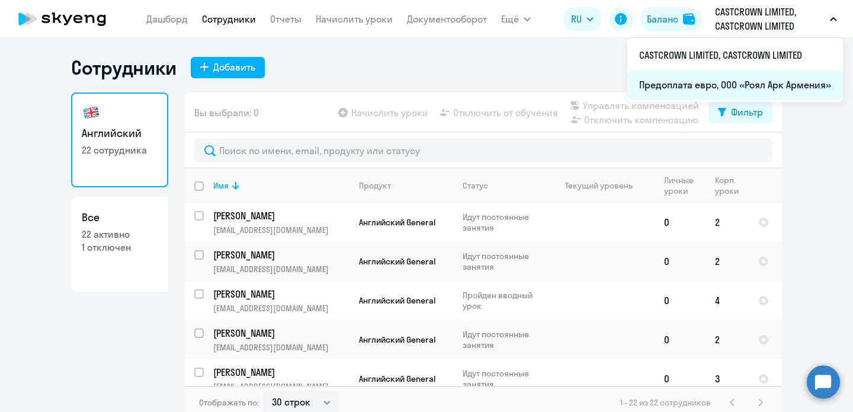
click at [691, 93] on li "Предоплата евро, ООО «Роял Арк Армения»" at bounding box center [736, 85] width 216 height 30
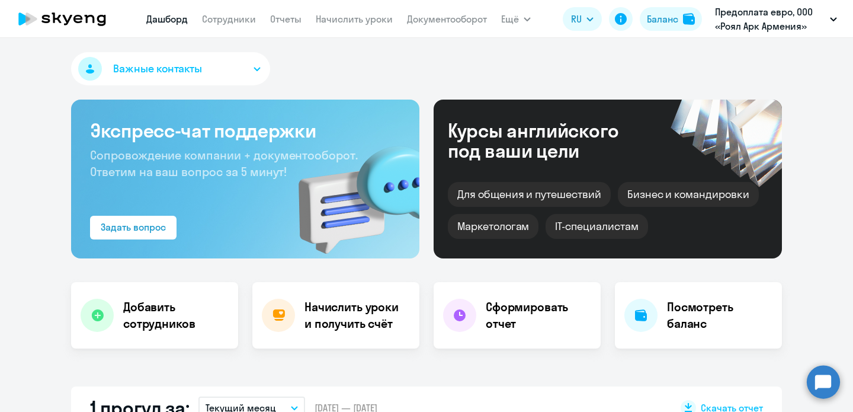
select select "30"
click at [232, 13] on link "Сотрудники" at bounding box center [229, 19] width 54 height 12
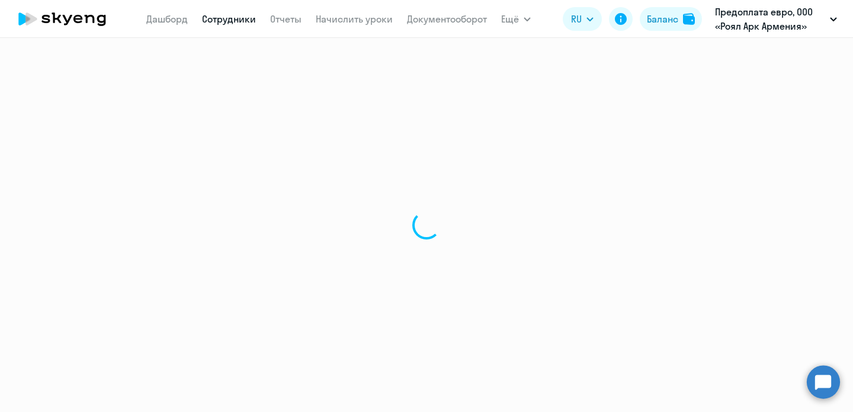
select select "30"
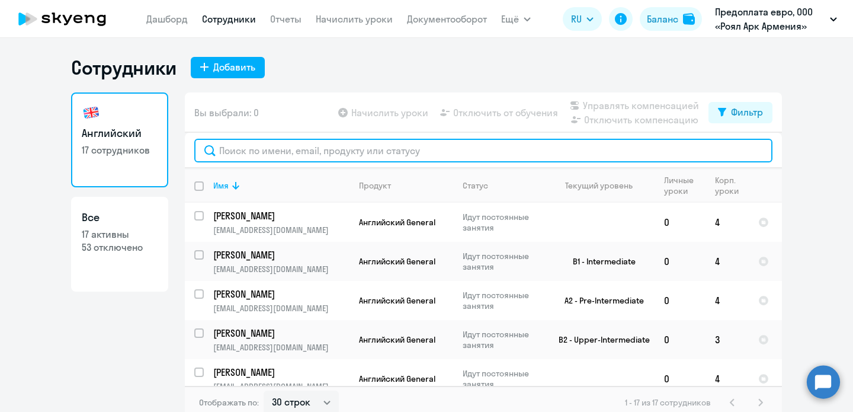
click at [259, 153] on input "text" at bounding box center [483, 151] width 578 height 24
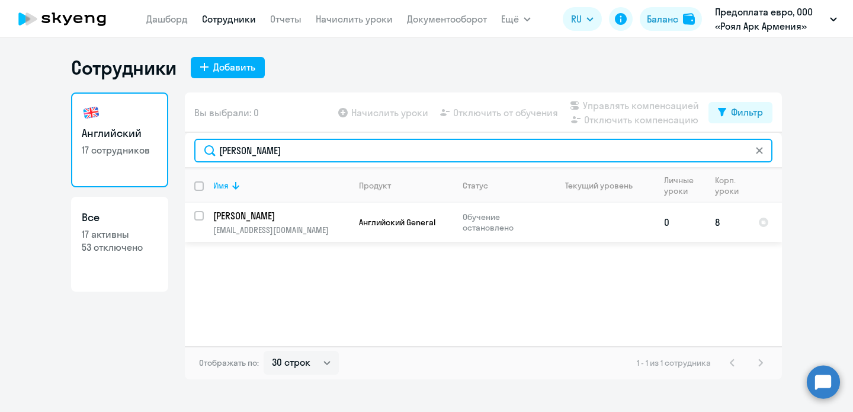
type input "[PERSON_NAME]"
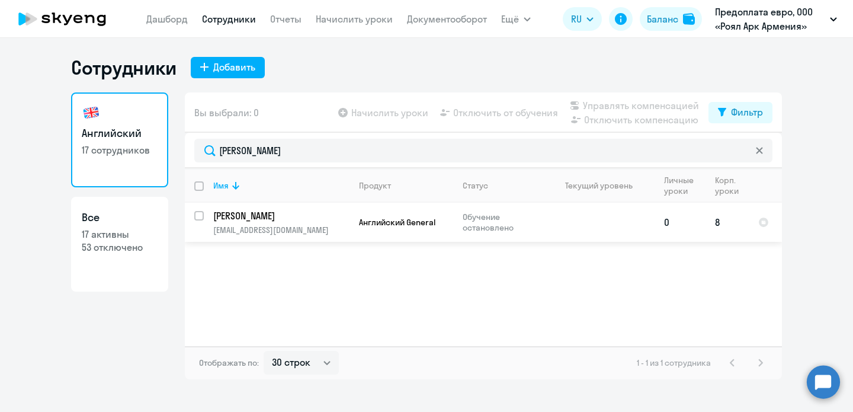
click at [717, 220] on td "8" at bounding box center [727, 222] width 43 height 39
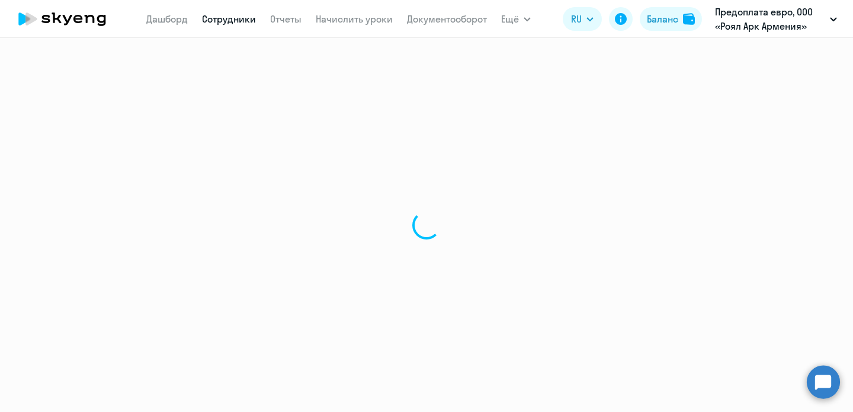
select select "english"
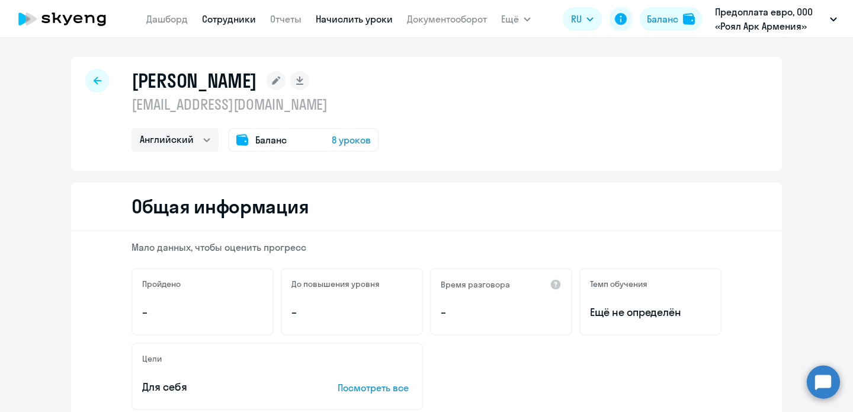
click at [374, 18] on link "Начислить уроки" at bounding box center [354, 19] width 77 height 12
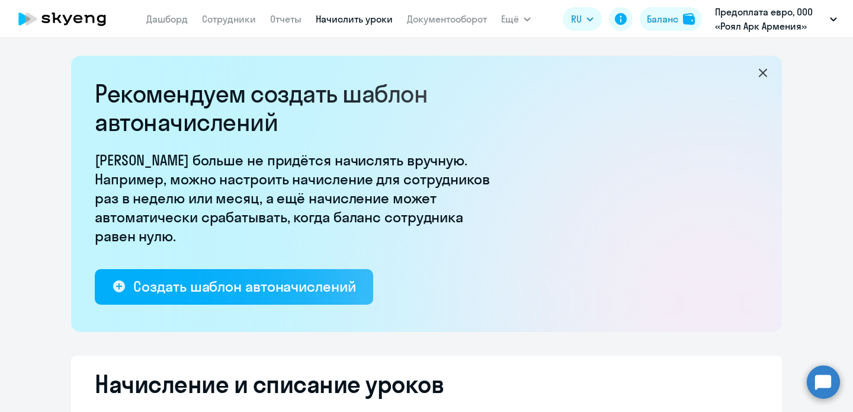
select select "10"
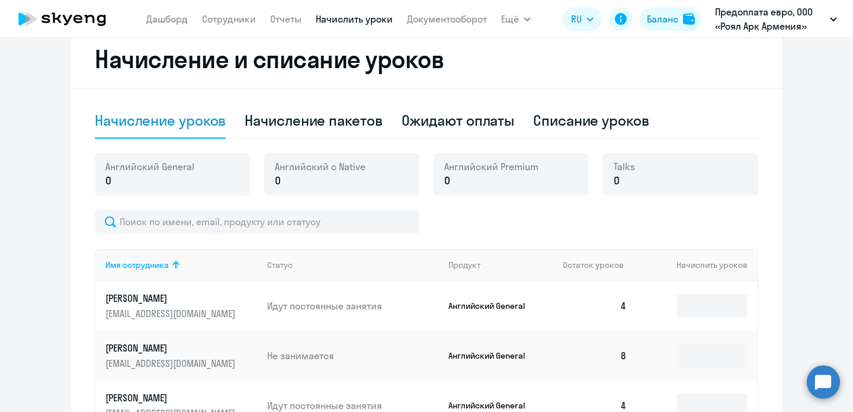
scroll to position [326, 0]
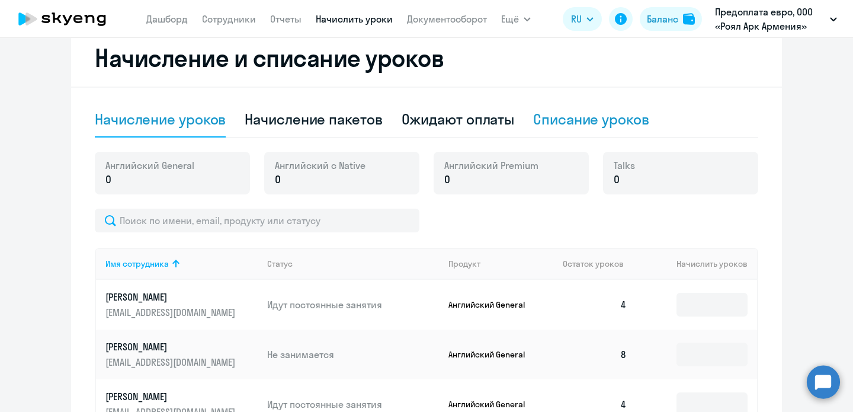
click at [599, 119] on div "Списание уроков" at bounding box center [591, 119] width 116 height 19
select select "10"
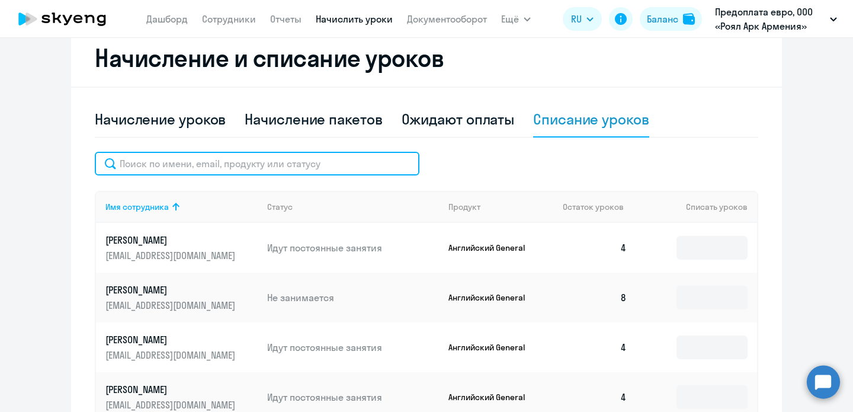
click at [268, 170] on input "text" at bounding box center [257, 164] width 325 height 24
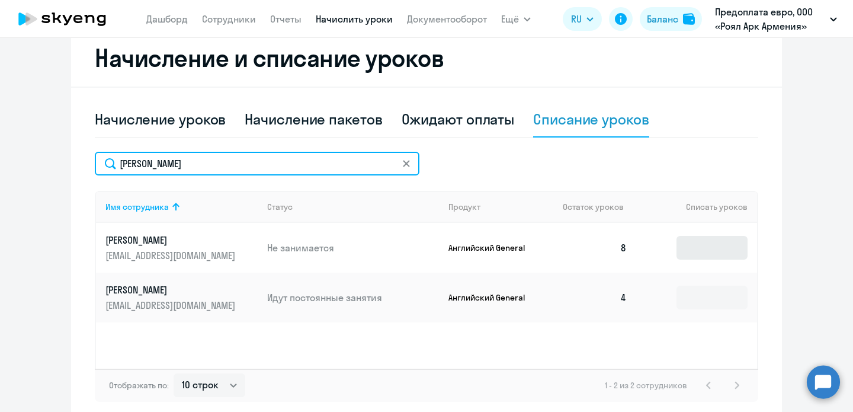
type input "[PERSON_NAME]"
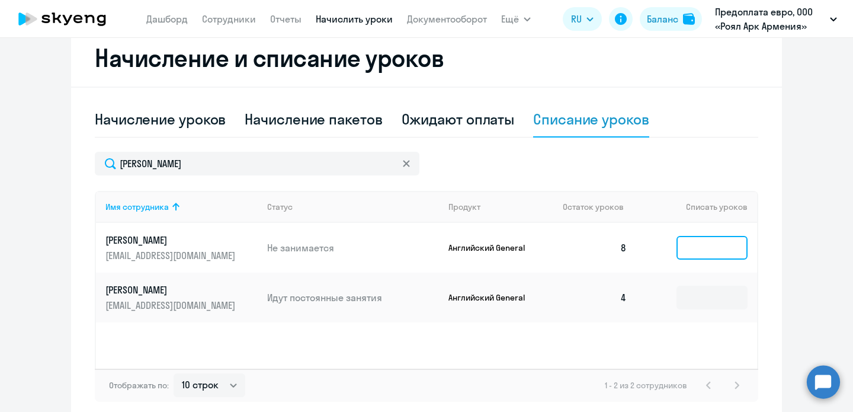
click at [706, 244] on input at bounding box center [712, 248] width 71 height 24
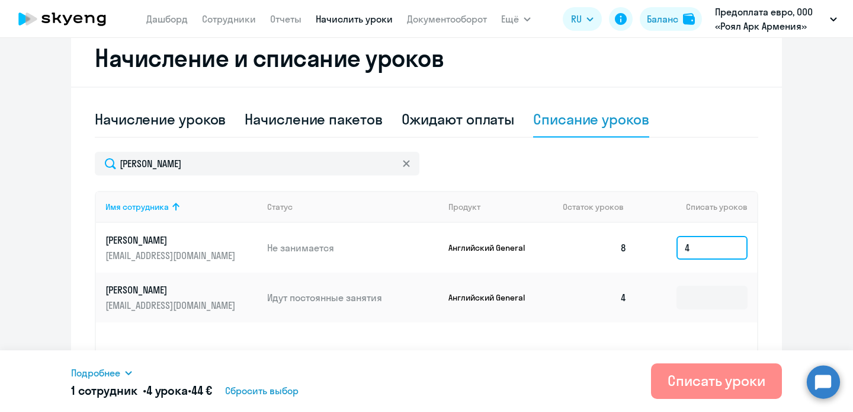
type input "4"
click at [696, 384] on div "Списать уроки" at bounding box center [717, 380] width 98 height 19
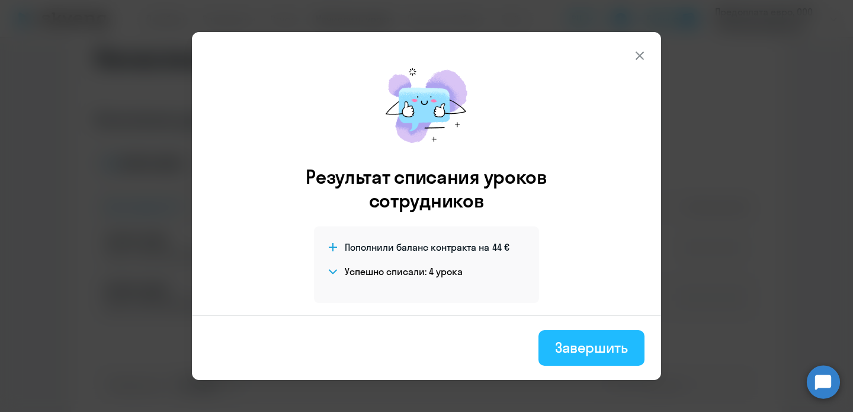
click at [591, 346] on div "Завершить" at bounding box center [591, 347] width 73 height 19
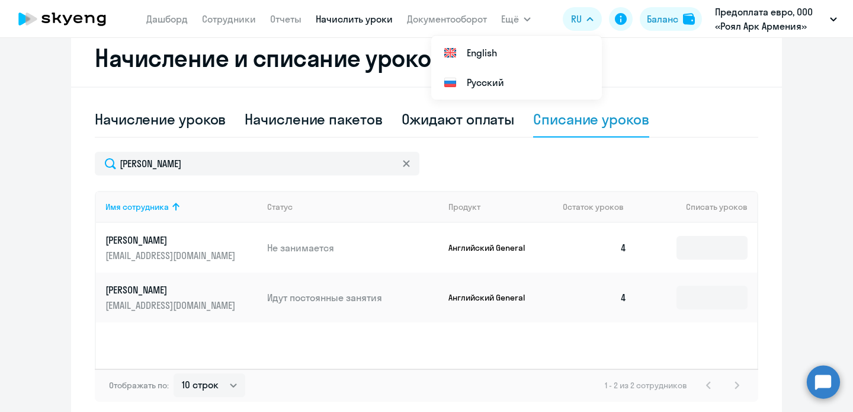
click at [823, 383] on circle at bounding box center [823, 381] width 33 height 33
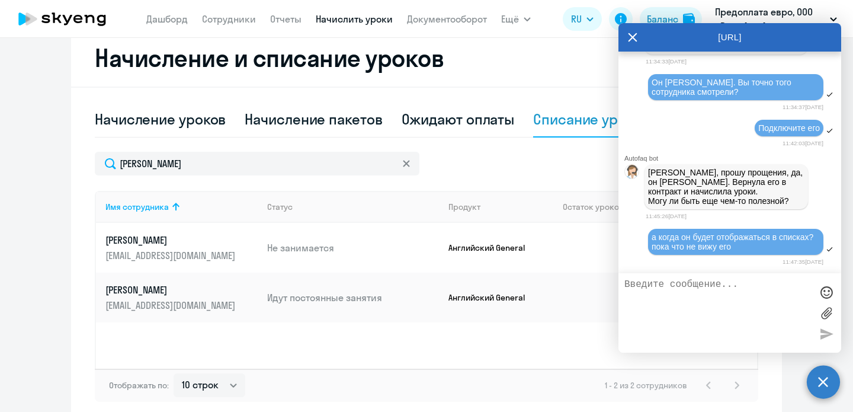
scroll to position [0, 0]
click at [706, 294] on textarea at bounding box center [718, 313] width 187 height 68
type textarea "Д"
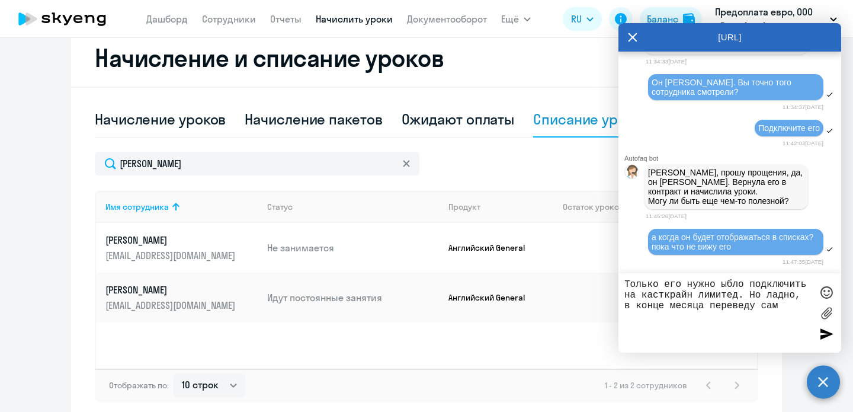
type textarea "Только его нужно ыбло подключить на касткрайн лимитед. Но ладно, в конце месяца…"
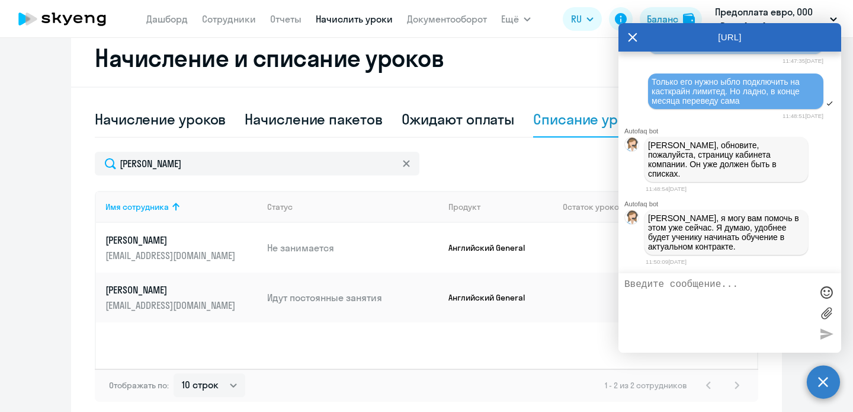
scroll to position [16149, 0]
type textarea "Давайте его уже оставим. И в конце месяца я его перенесу"
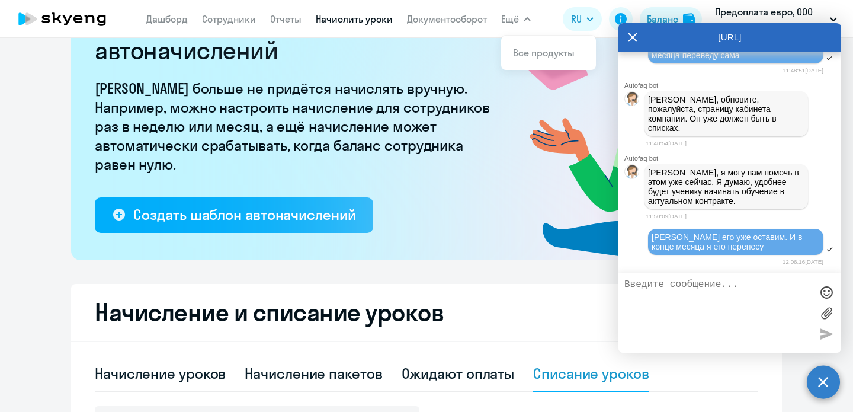
scroll to position [0, 0]
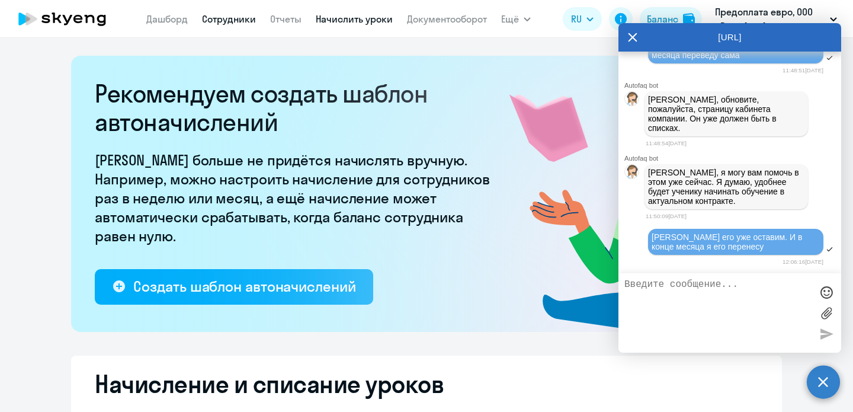
click at [226, 21] on link "Сотрудники" at bounding box center [229, 19] width 54 height 12
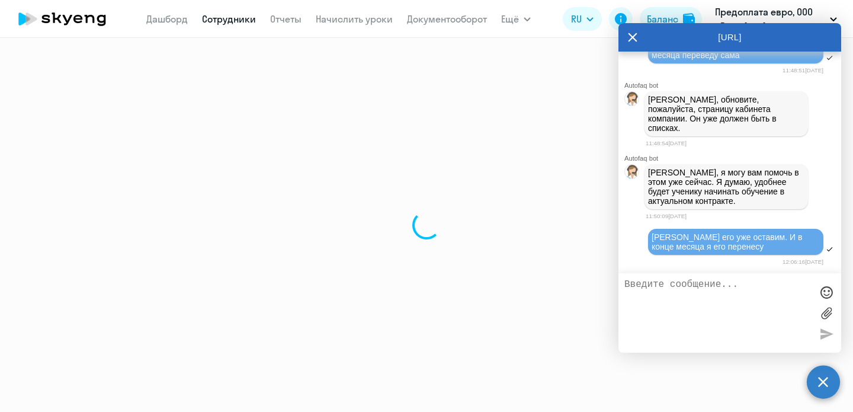
select select "30"
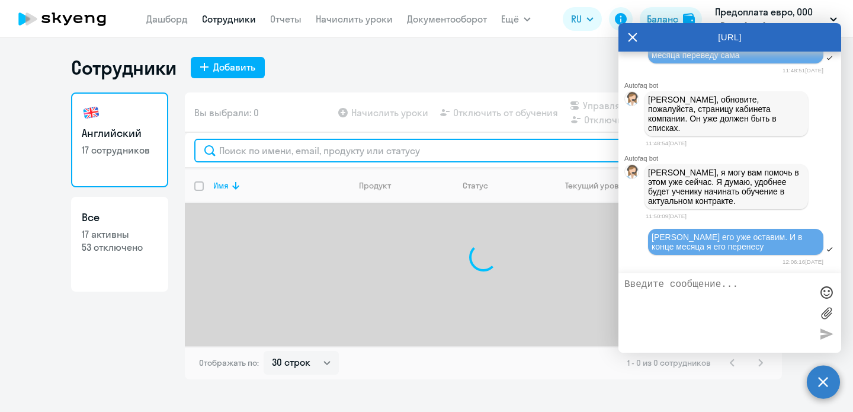
click at [282, 145] on input "text" at bounding box center [483, 151] width 578 height 24
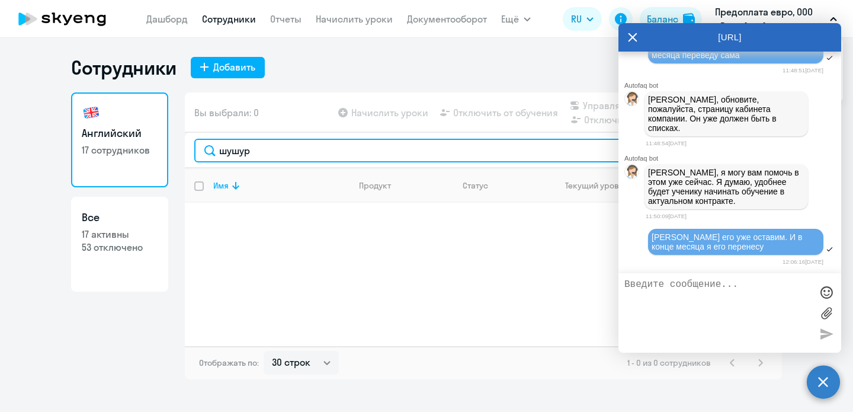
type input "шушур"
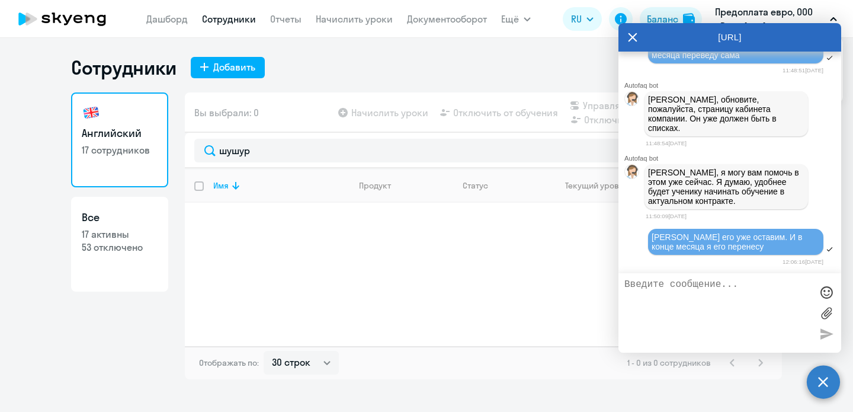
click at [634, 34] on icon at bounding box center [632, 37] width 9 height 28
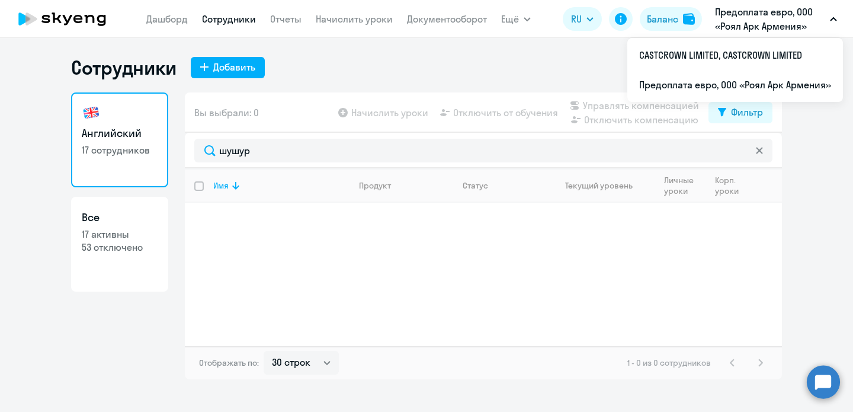
click at [751, 23] on p "Предоплата евро, ООО «Роял Арк Армения»" at bounding box center [770, 19] width 110 height 28
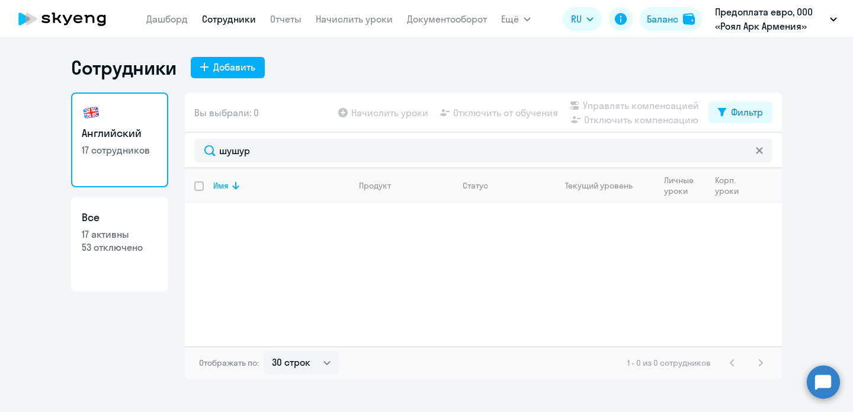
click at [749, 25] on p "Предоплата евро, ООО «Роял Арк Армения»" at bounding box center [770, 19] width 110 height 28
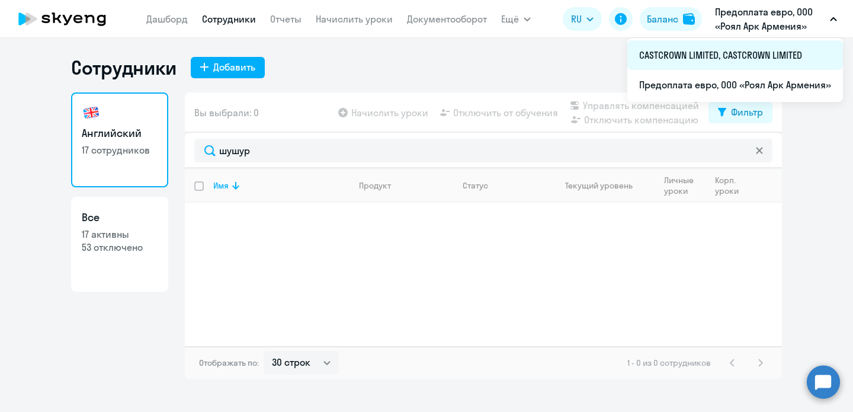
click at [715, 63] on li "CASTCROWN LIMITED, CASTCROWN LIMITED" at bounding box center [736, 55] width 216 height 30
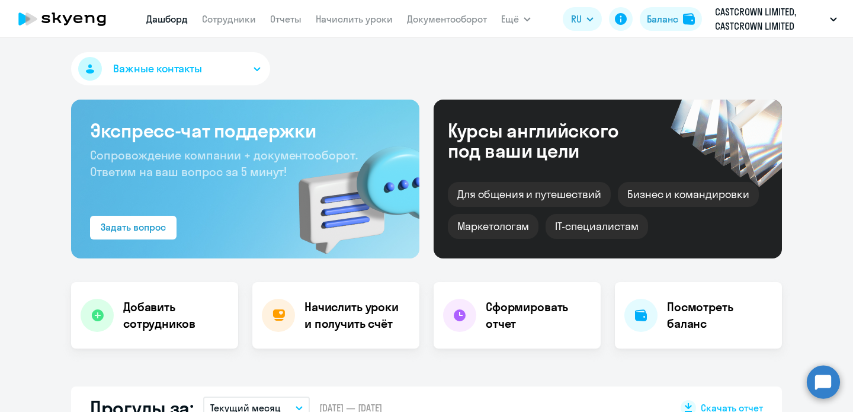
select select "30"
click at [225, 20] on link "Сотрудники" at bounding box center [229, 19] width 54 height 12
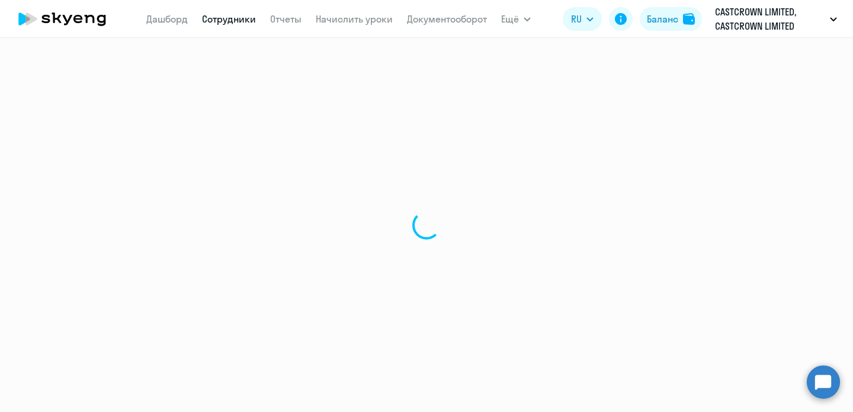
select select "30"
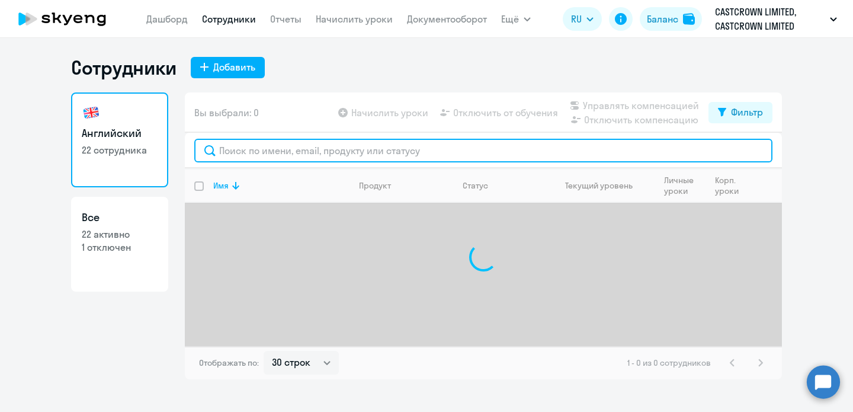
click at [268, 151] on input "text" at bounding box center [483, 151] width 578 height 24
type input "ш"
type input "ы"
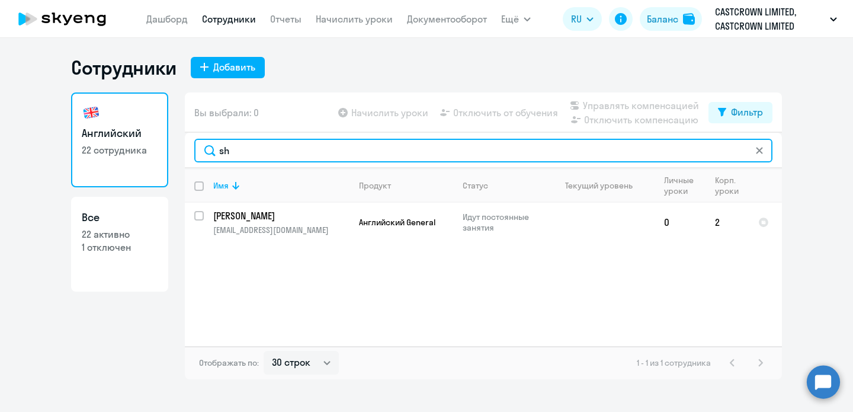
type input "s"
